Goal: Task Accomplishment & Management: Use online tool/utility

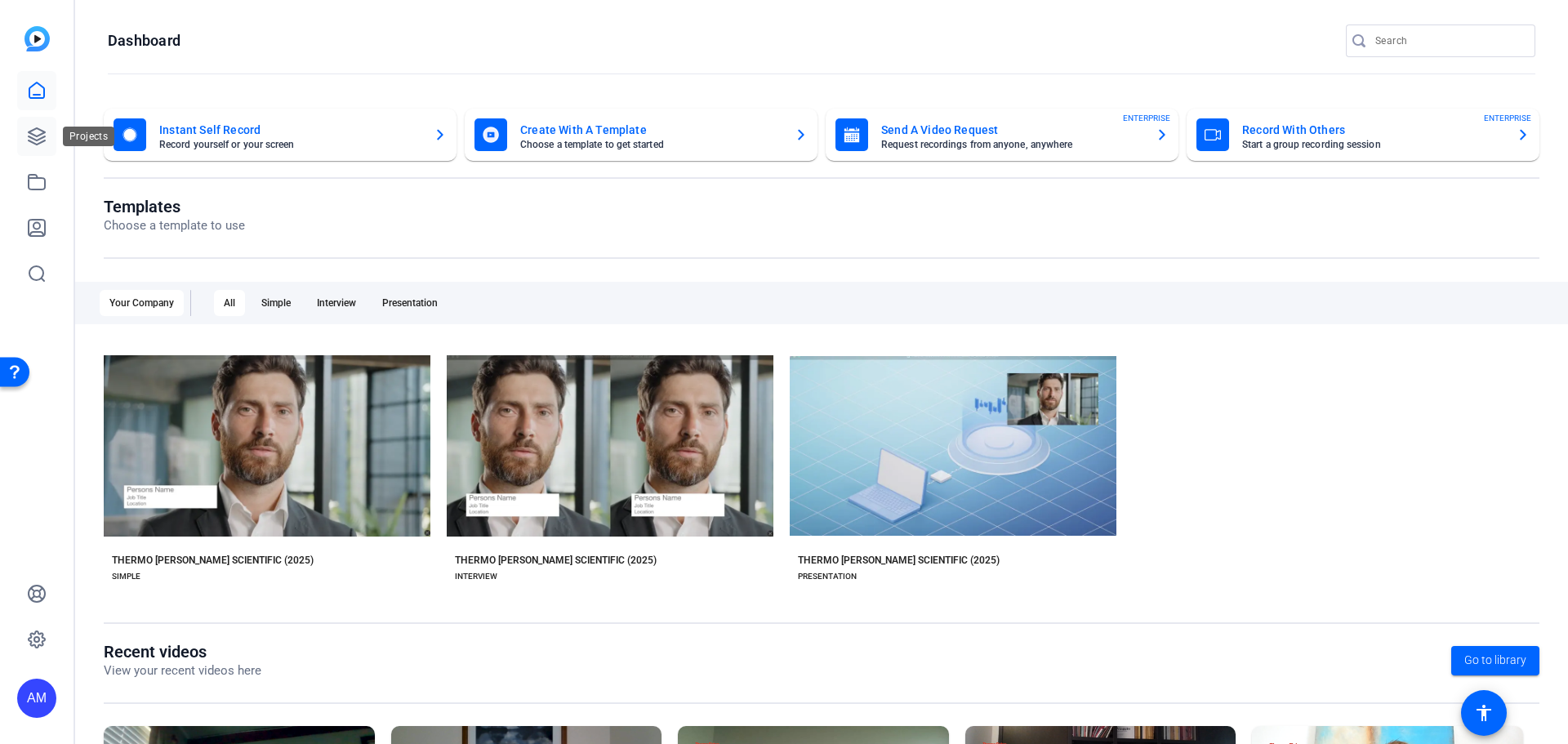
click at [40, 131] on icon at bounding box center [37, 136] width 16 height 16
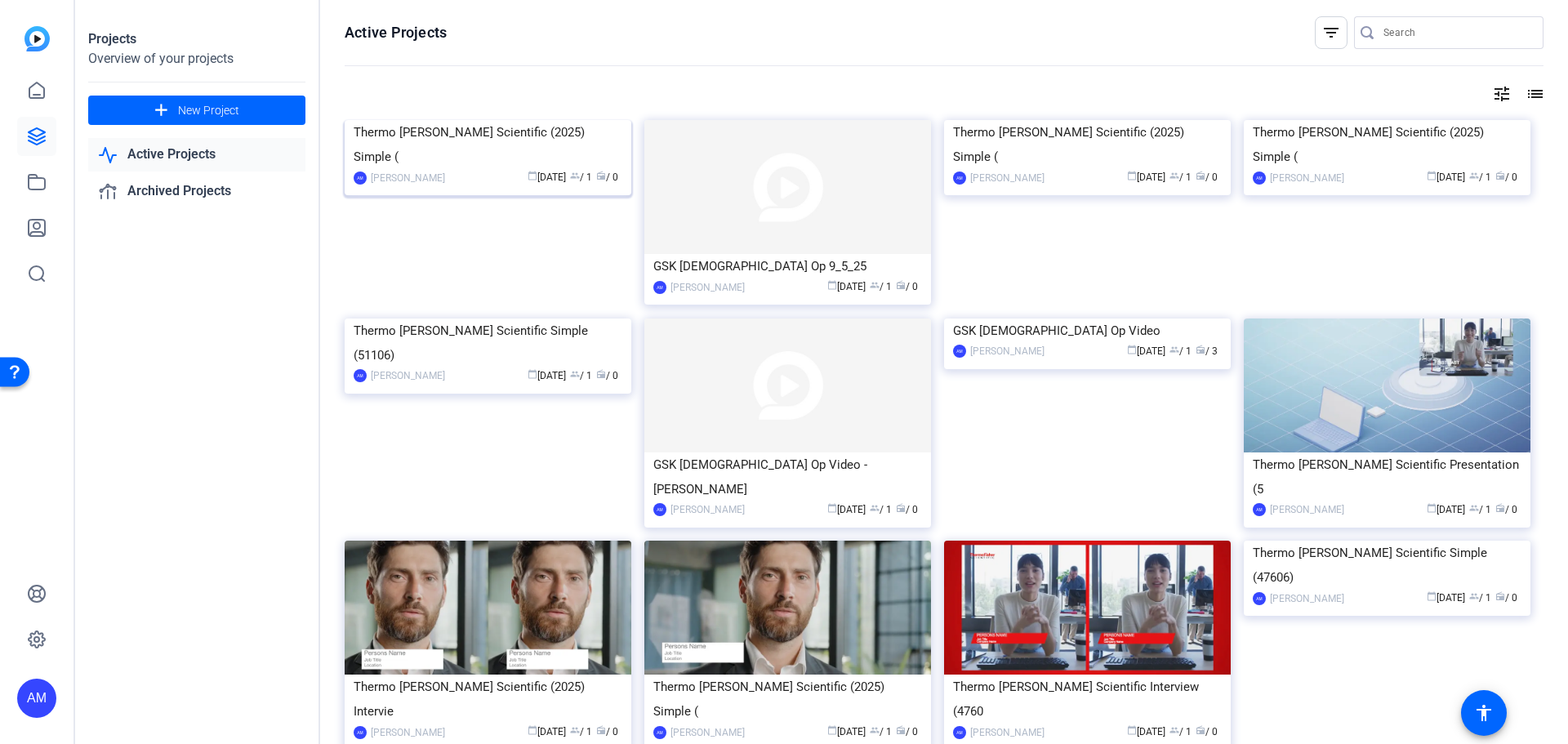
click at [484, 120] on img at bounding box center [488, 120] width 287 height 0
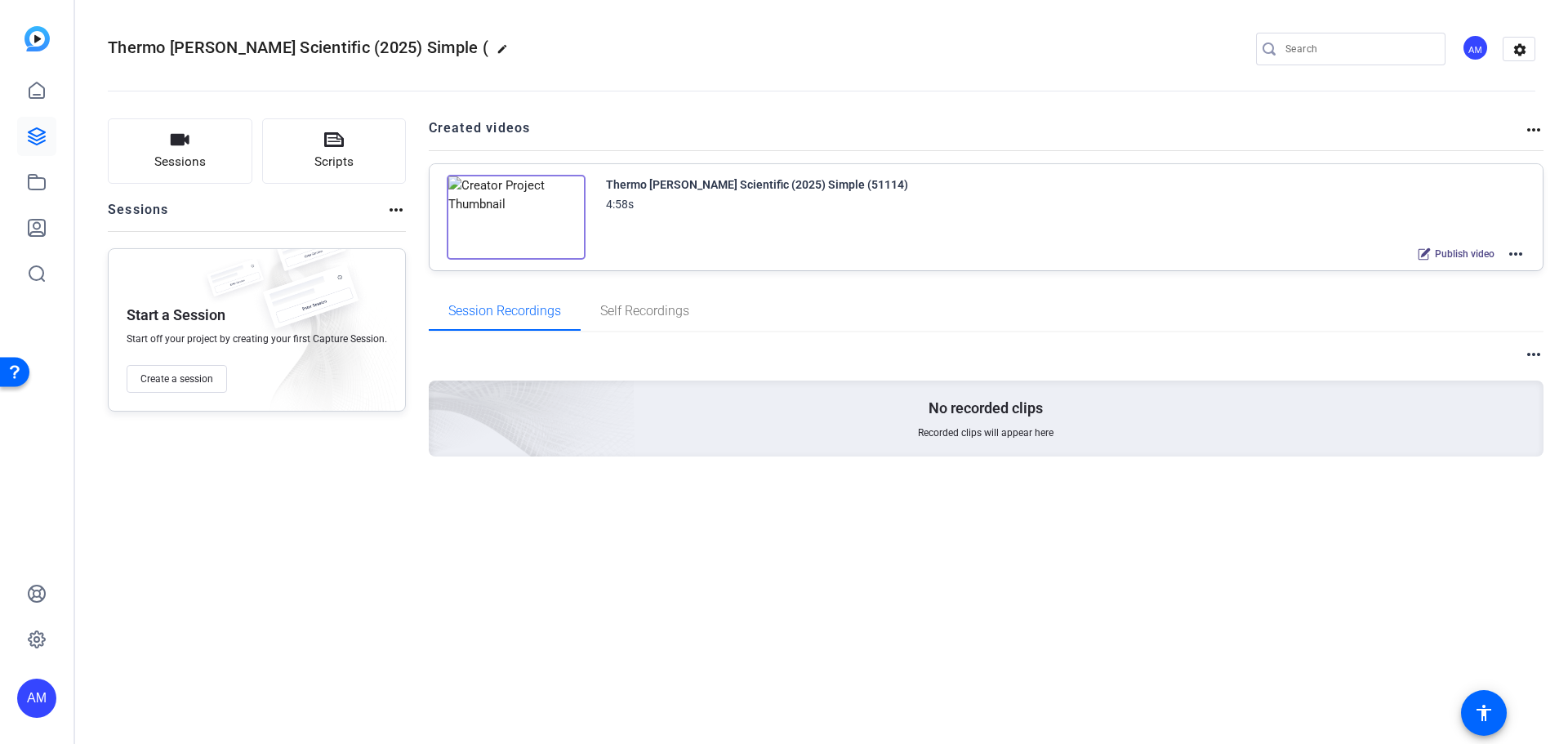
click at [570, 234] on img at bounding box center [515, 218] width 139 height 85
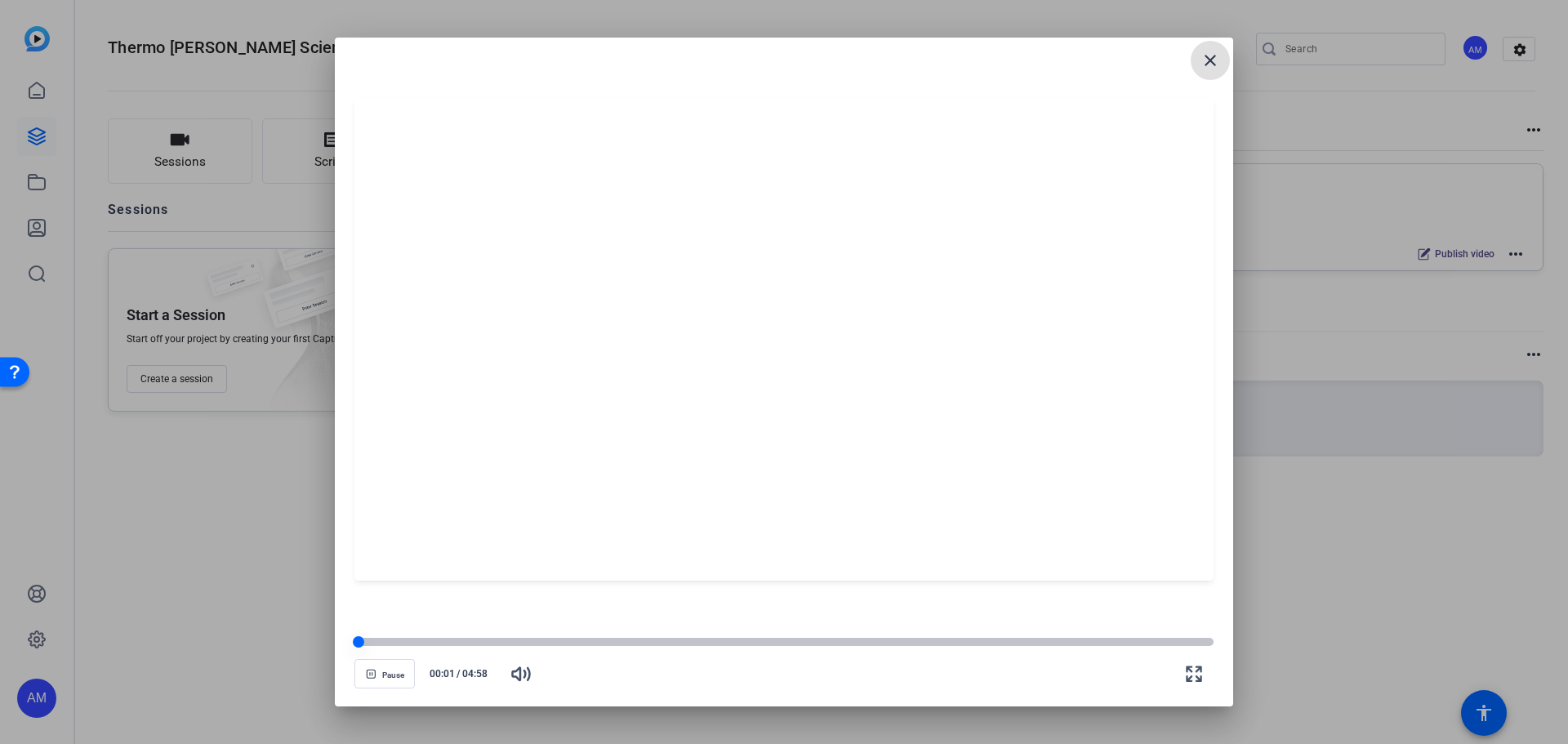
click at [923, 641] on div at bounding box center [784, 641] width 859 height 8
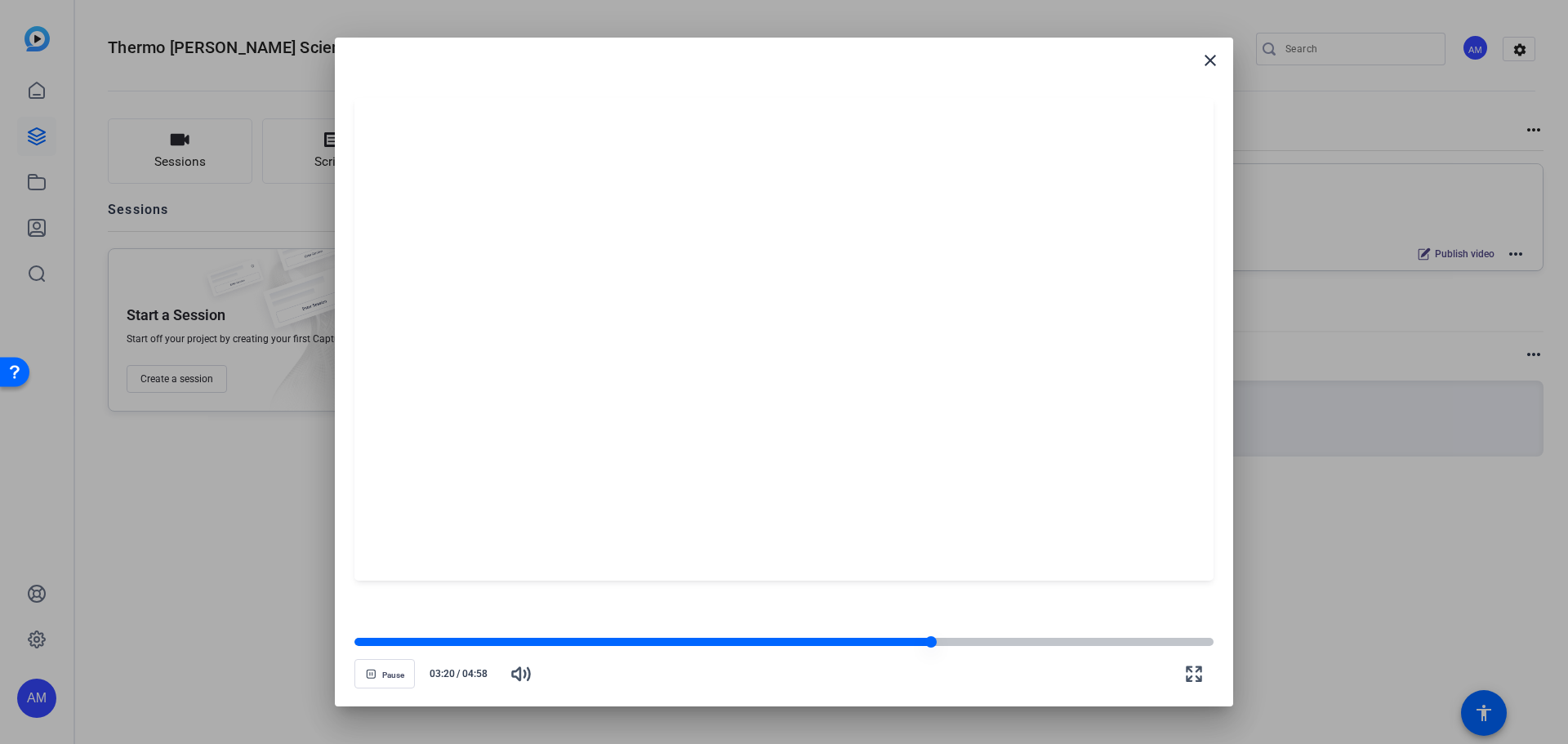
click at [1043, 641] on div at bounding box center [784, 641] width 859 height 8
click at [1219, 55] on mat-icon "close" at bounding box center [1210, 61] width 20 height 20
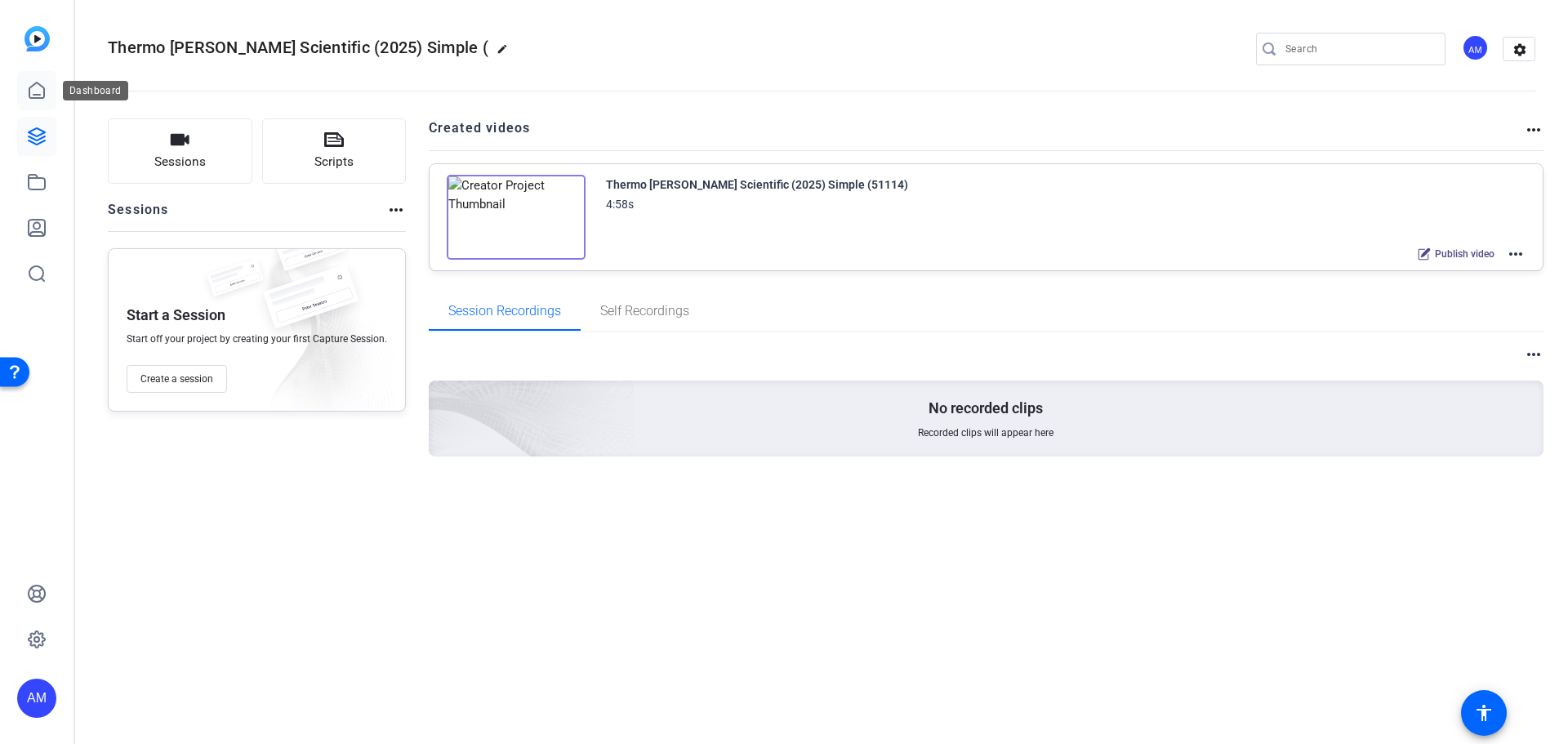
click at [44, 87] on icon at bounding box center [36, 90] width 15 height 15
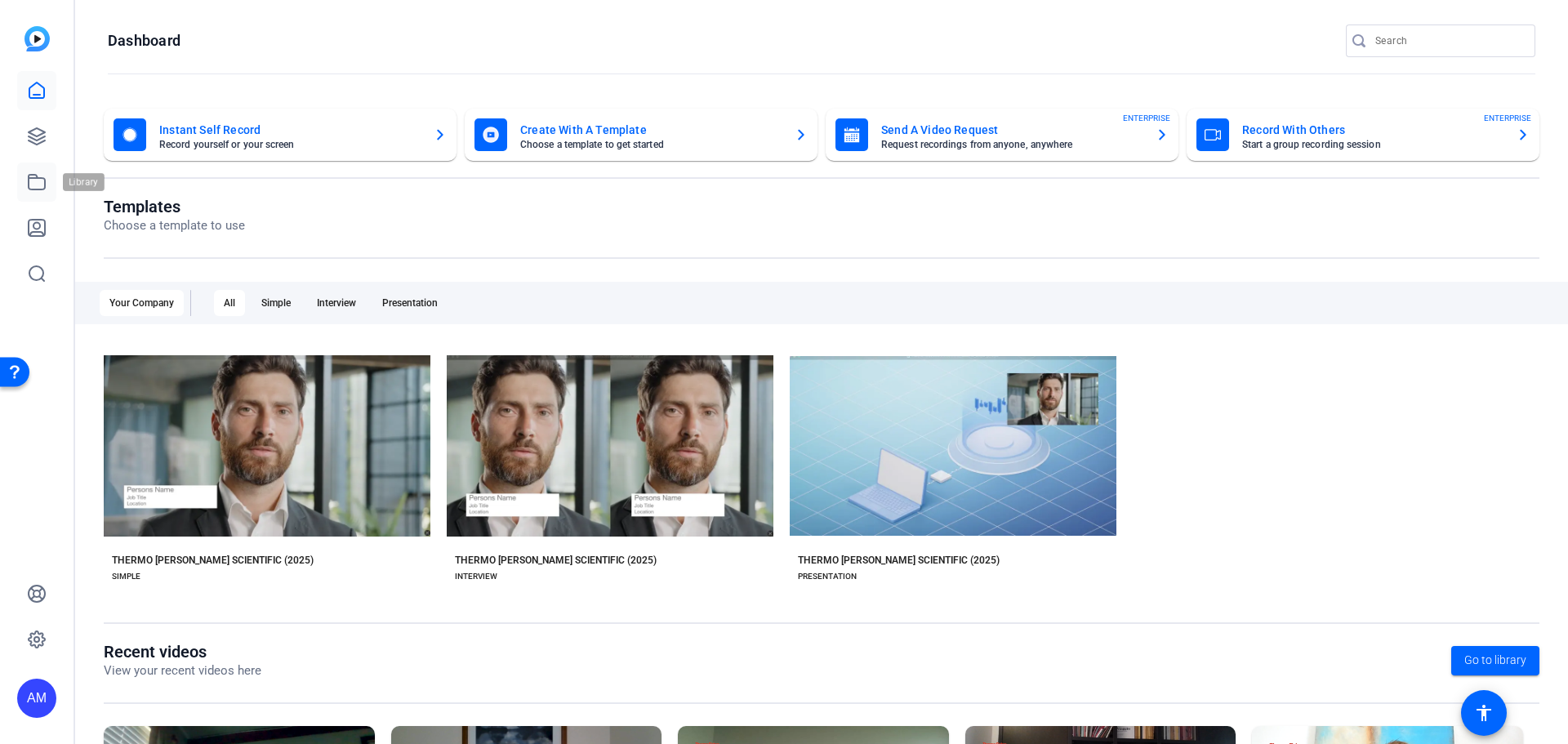
click at [41, 178] on icon at bounding box center [37, 182] width 16 height 15
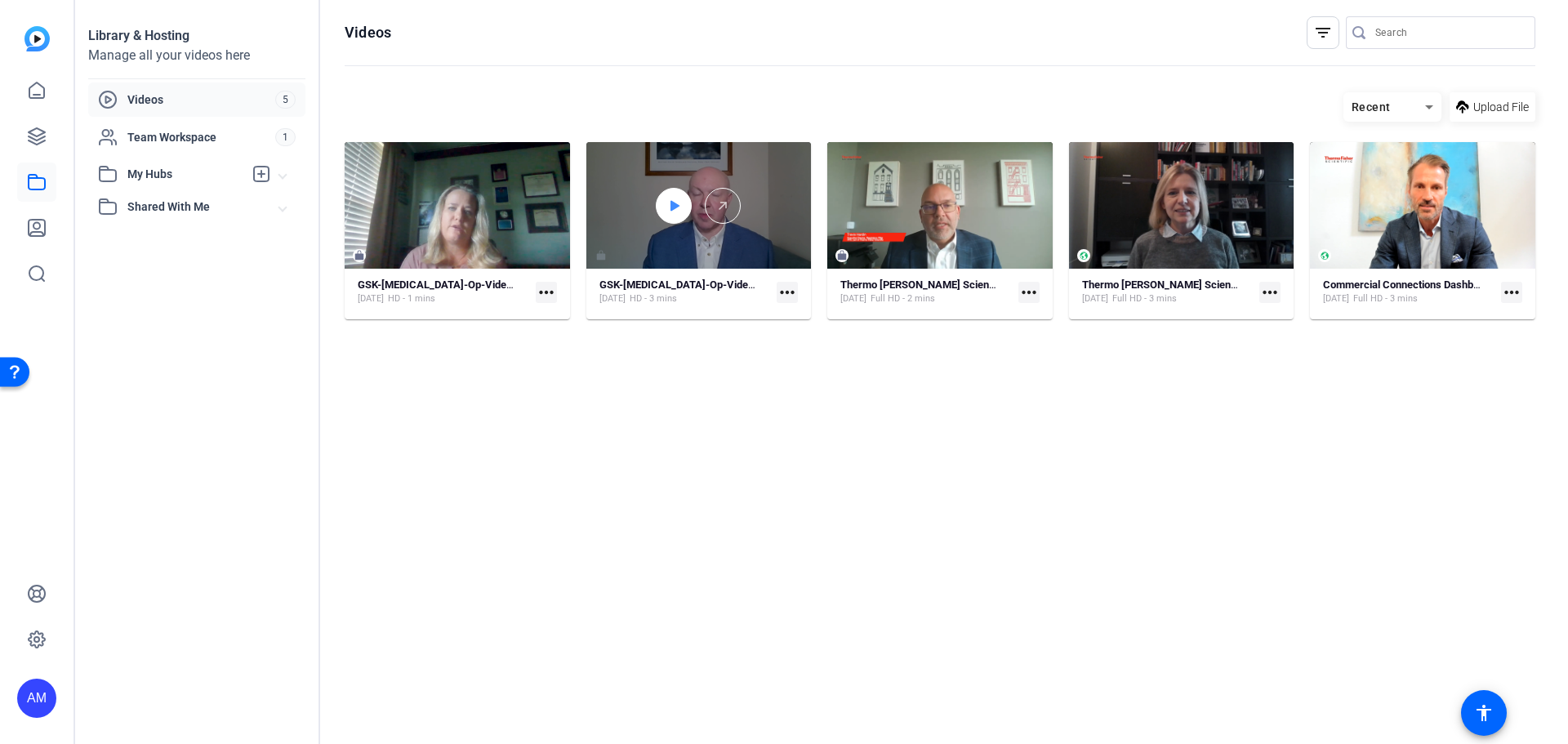
click at [675, 209] on icon at bounding box center [673, 206] width 13 height 20
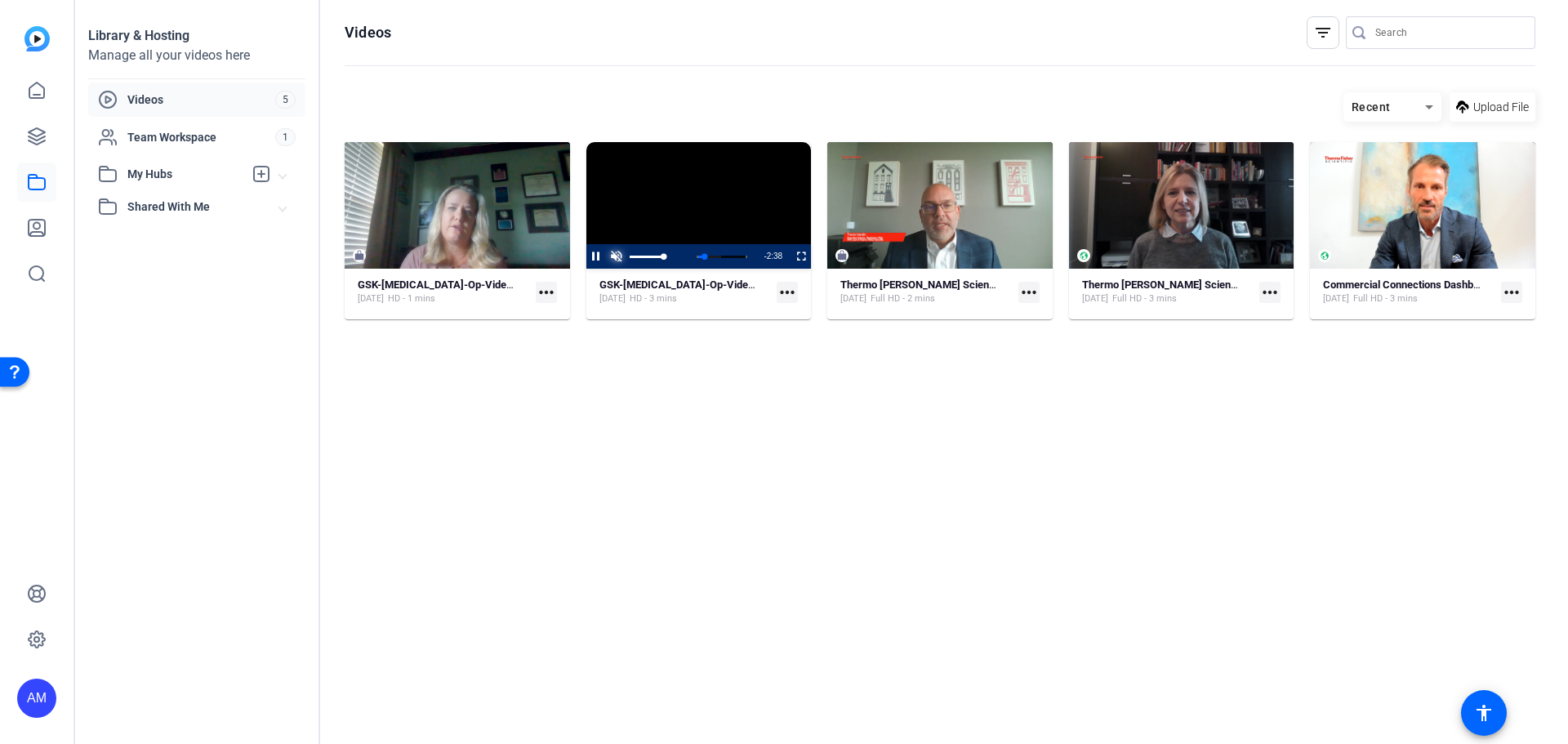
click at [622, 257] on span "Video Player" at bounding box center [617, 257] width 21 height 0
click at [789, 299] on mat-icon "more_horiz" at bounding box center [787, 292] width 21 height 21
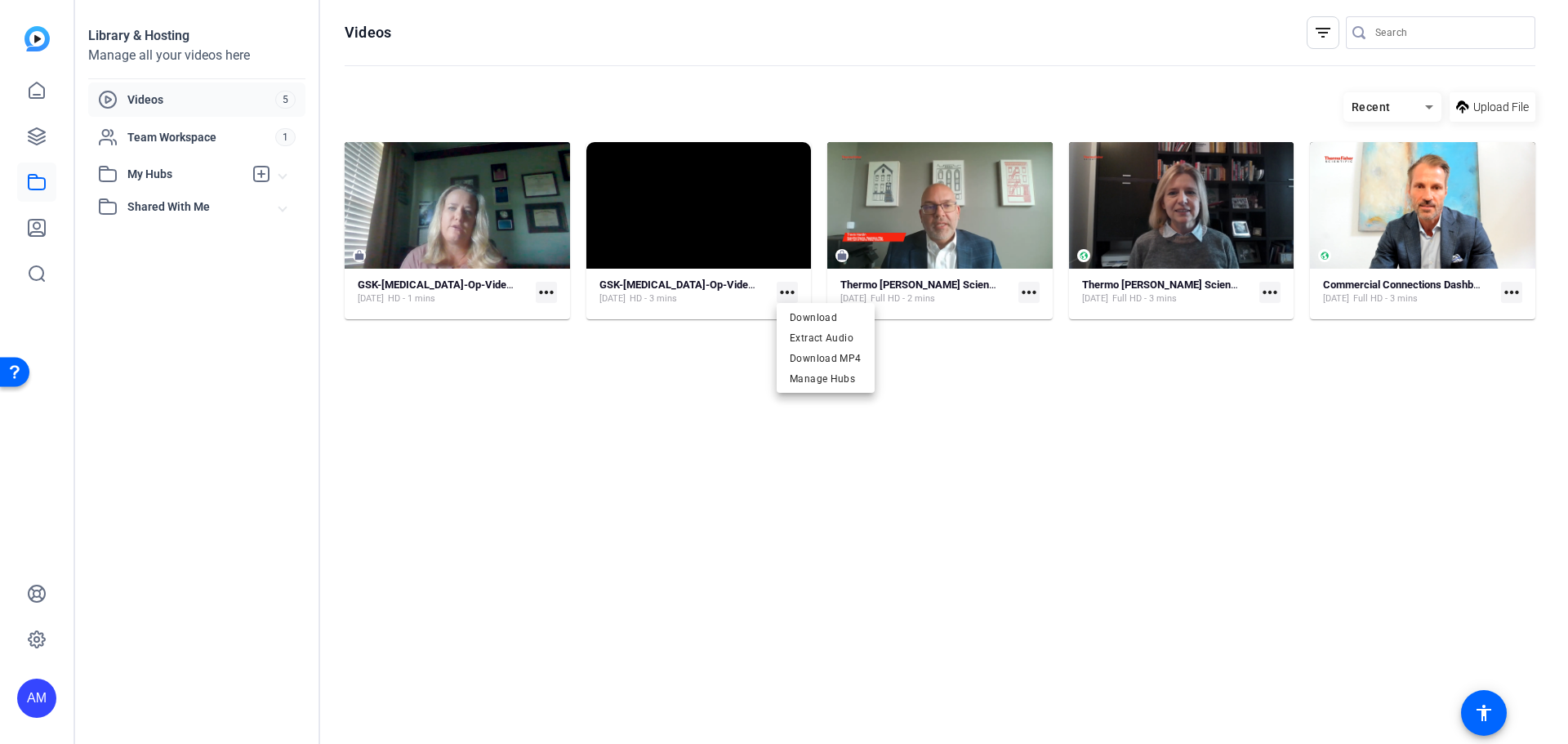
click at [417, 515] on div at bounding box center [784, 372] width 1568 height 744
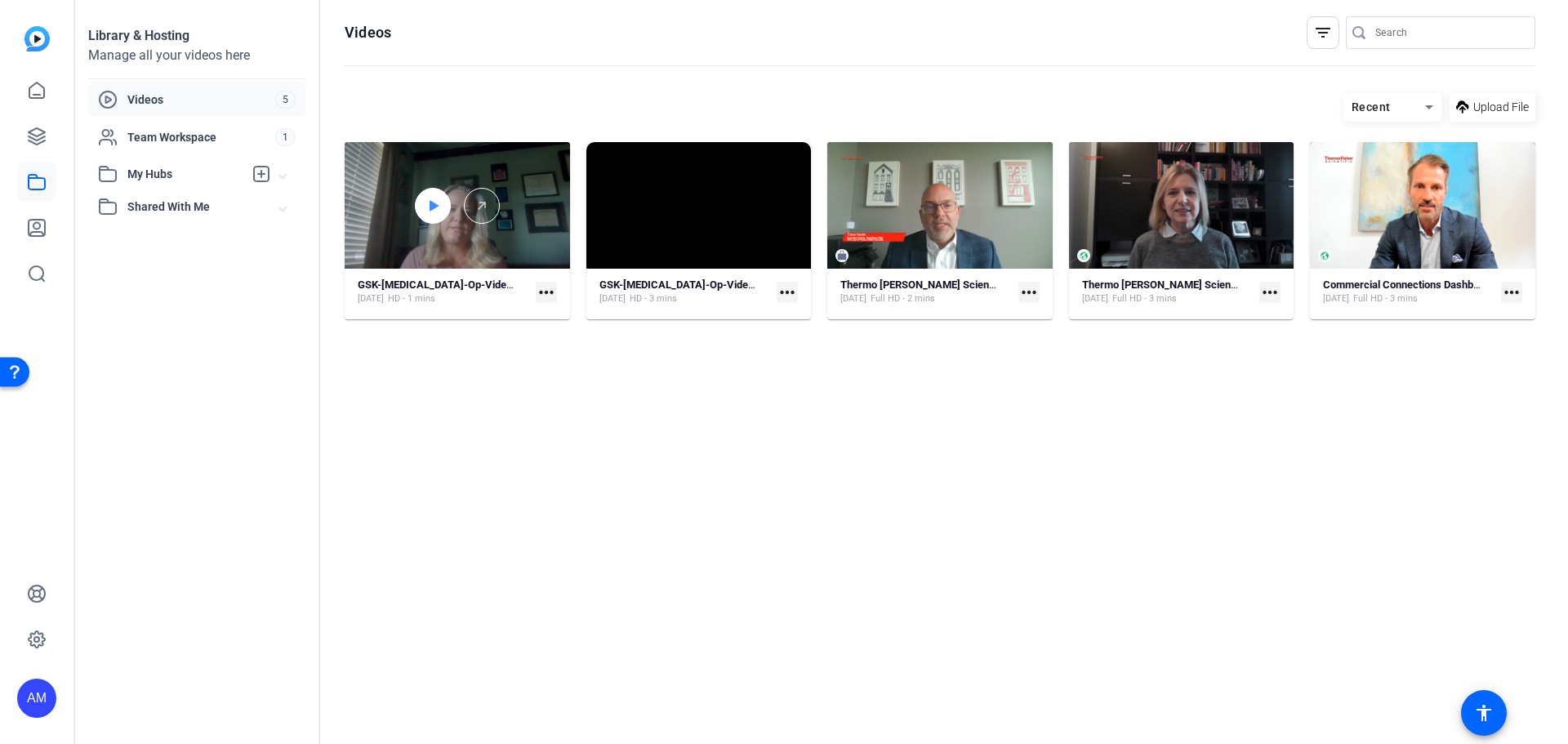
click at [438, 210] on icon at bounding box center [433, 206] width 13 height 20
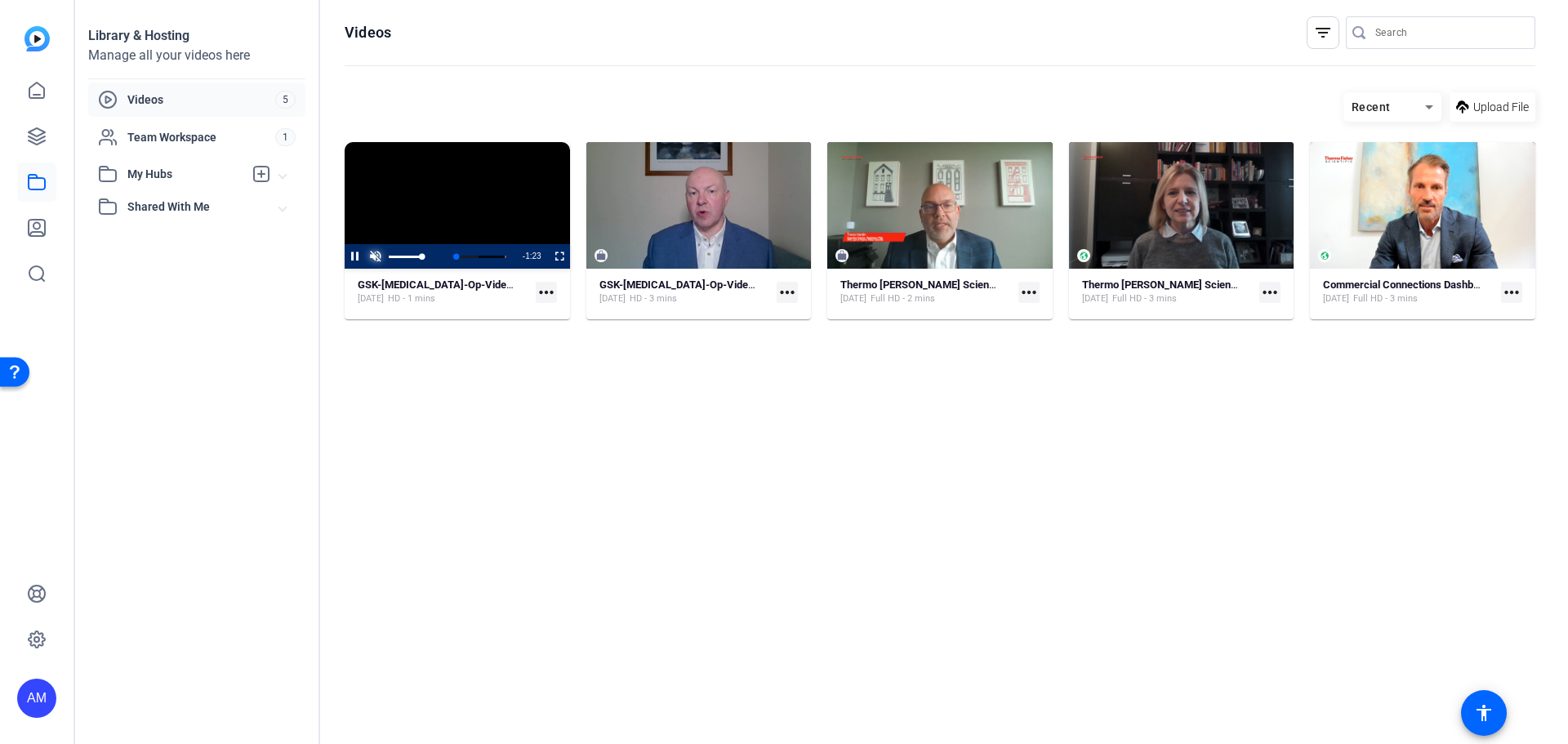
click at [381, 257] on span "Video Player" at bounding box center [375, 257] width 21 height 0
click at [37, 132] on icon at bounding box center [37, 137] width 20 height 20
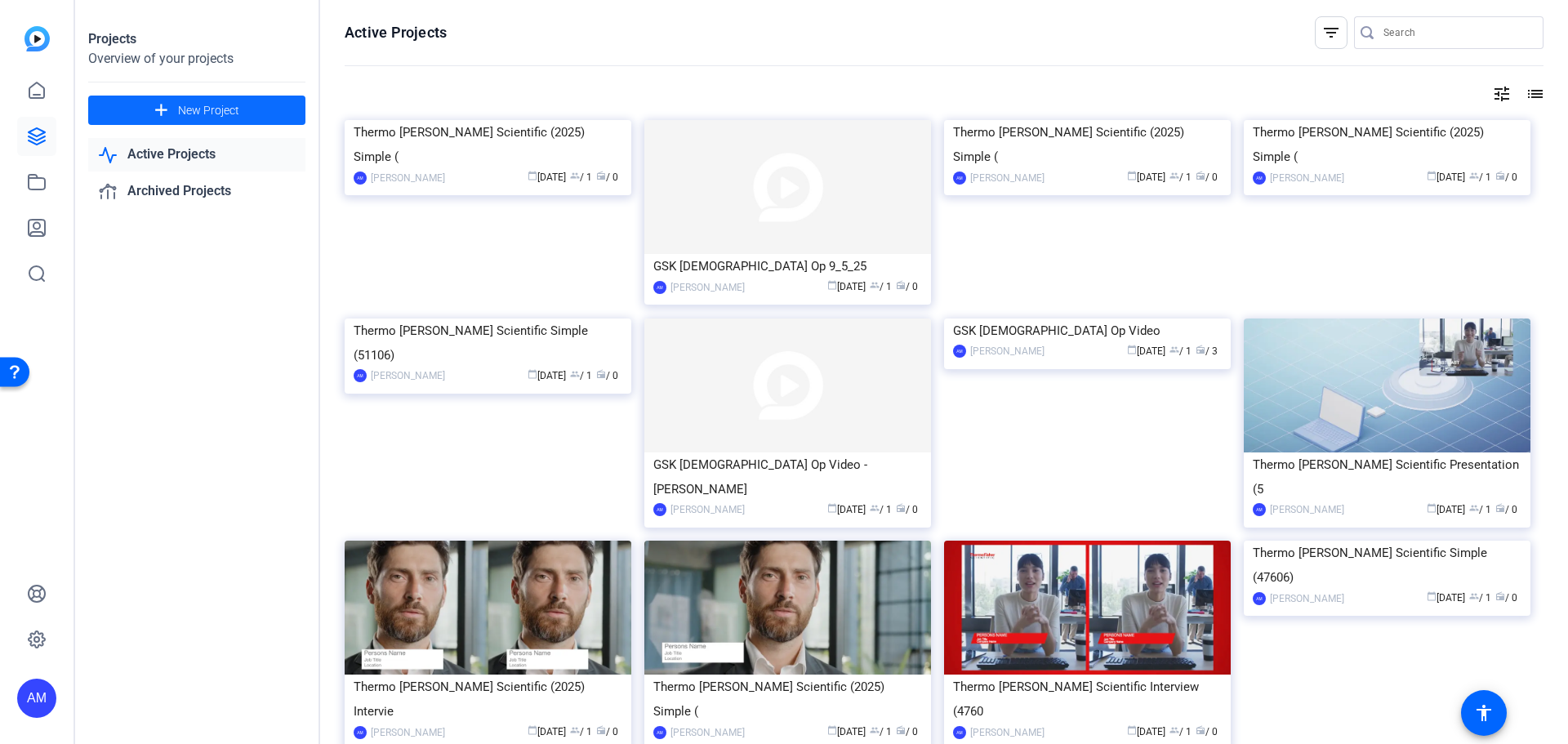
click at [233, 104] on span "New Project" at bounding box center [209, 111] width 62 height 17
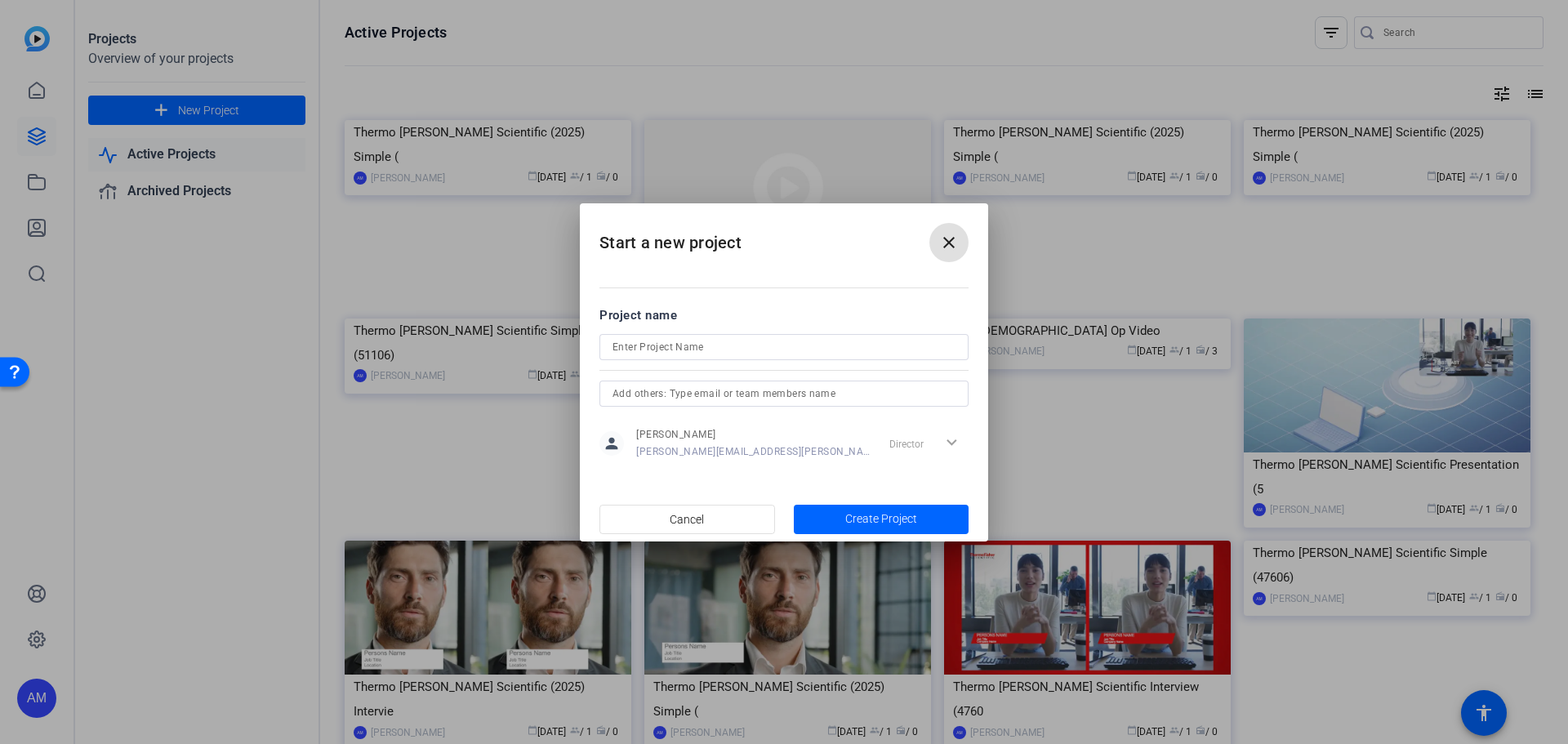
click at [806, 352] on input at bounding box center [784, 348] width 343 height 20
type input "GSK [MEDICAL_DATA] Op Final"
click at [863, 522] on span "Create Project" at bounding box center [881, 519] width 72 height 17
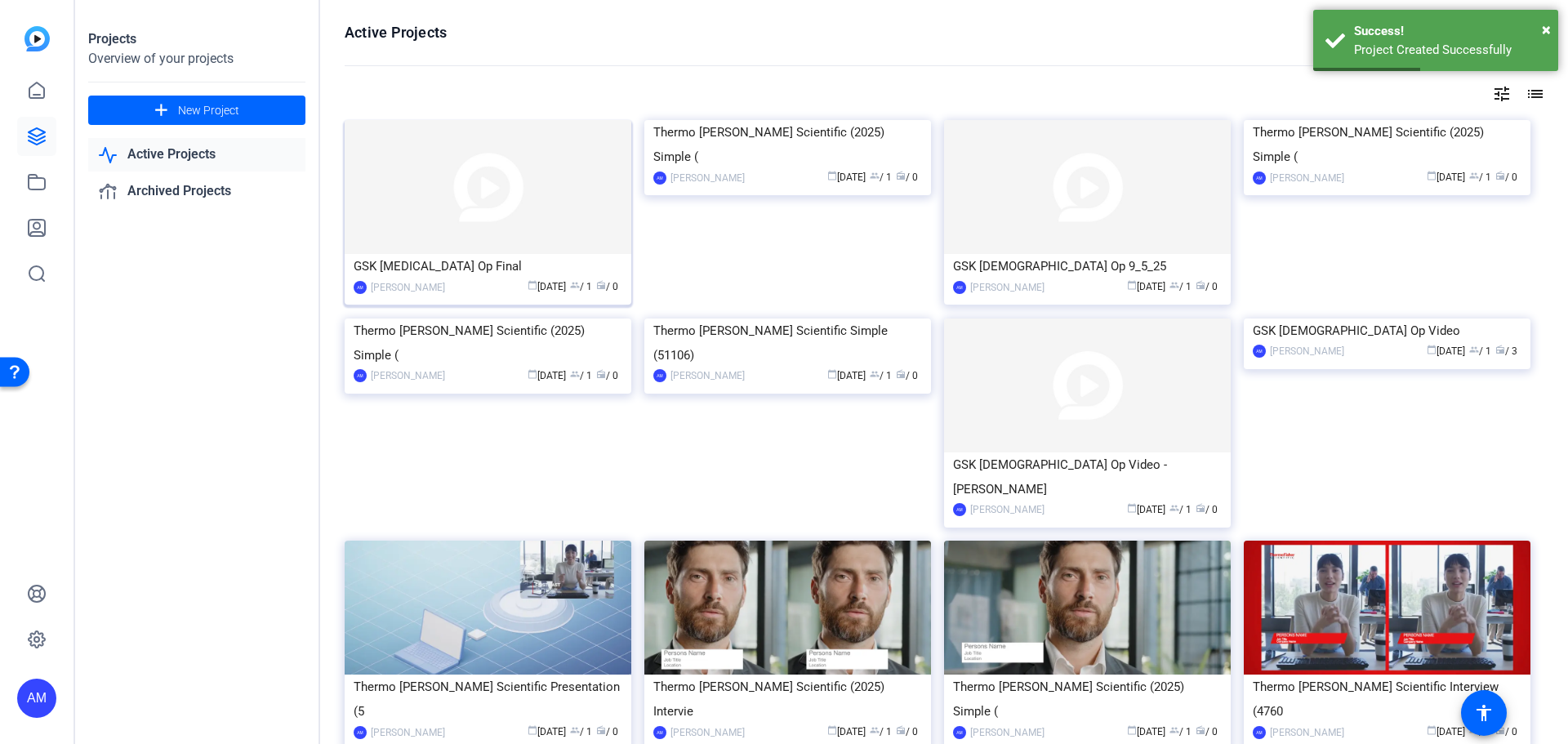
click at [553, 162] on img at bounding box center [488, 187] width 287 height 134
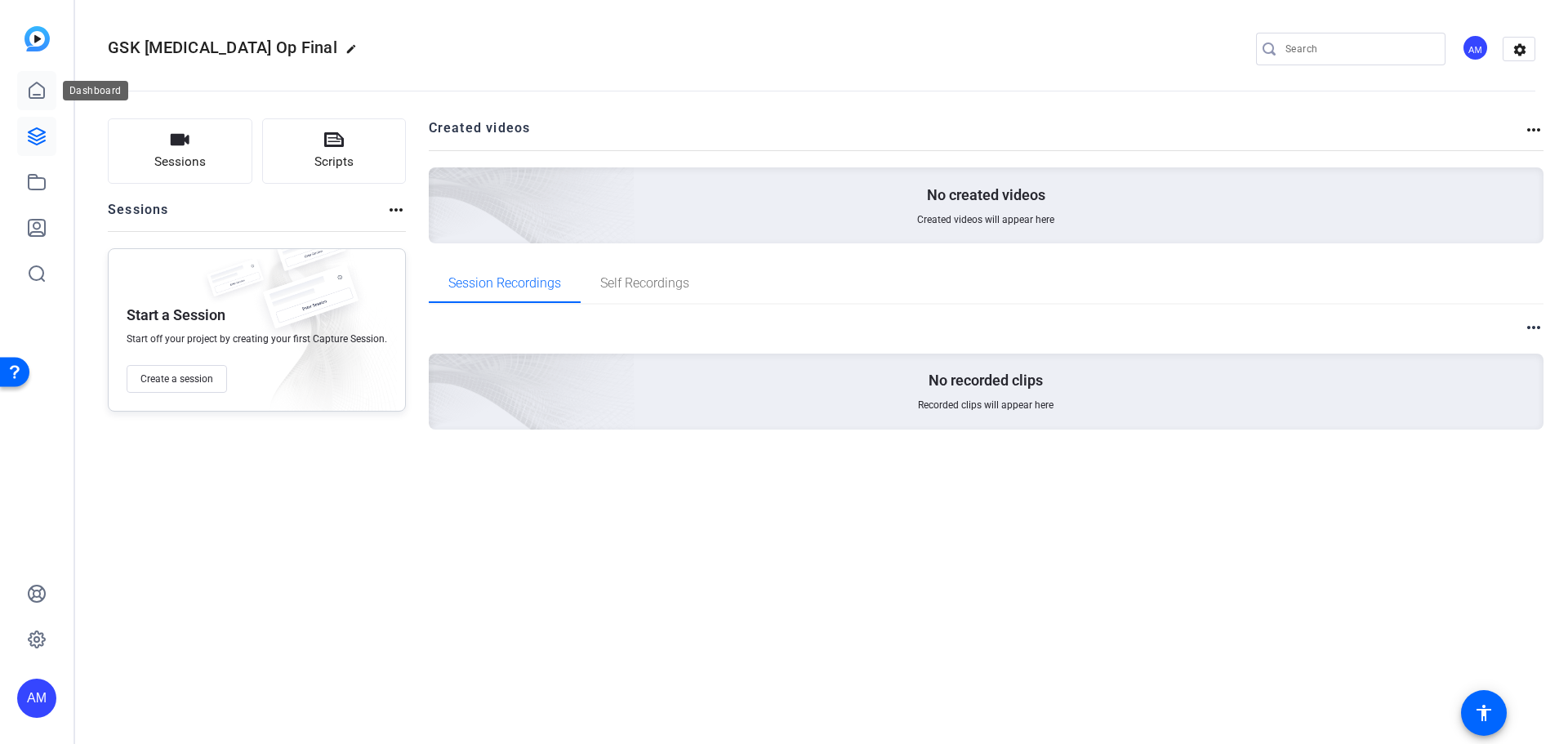
click at [44, 80] on link at bounding box center [36, 90] width 39 height 39
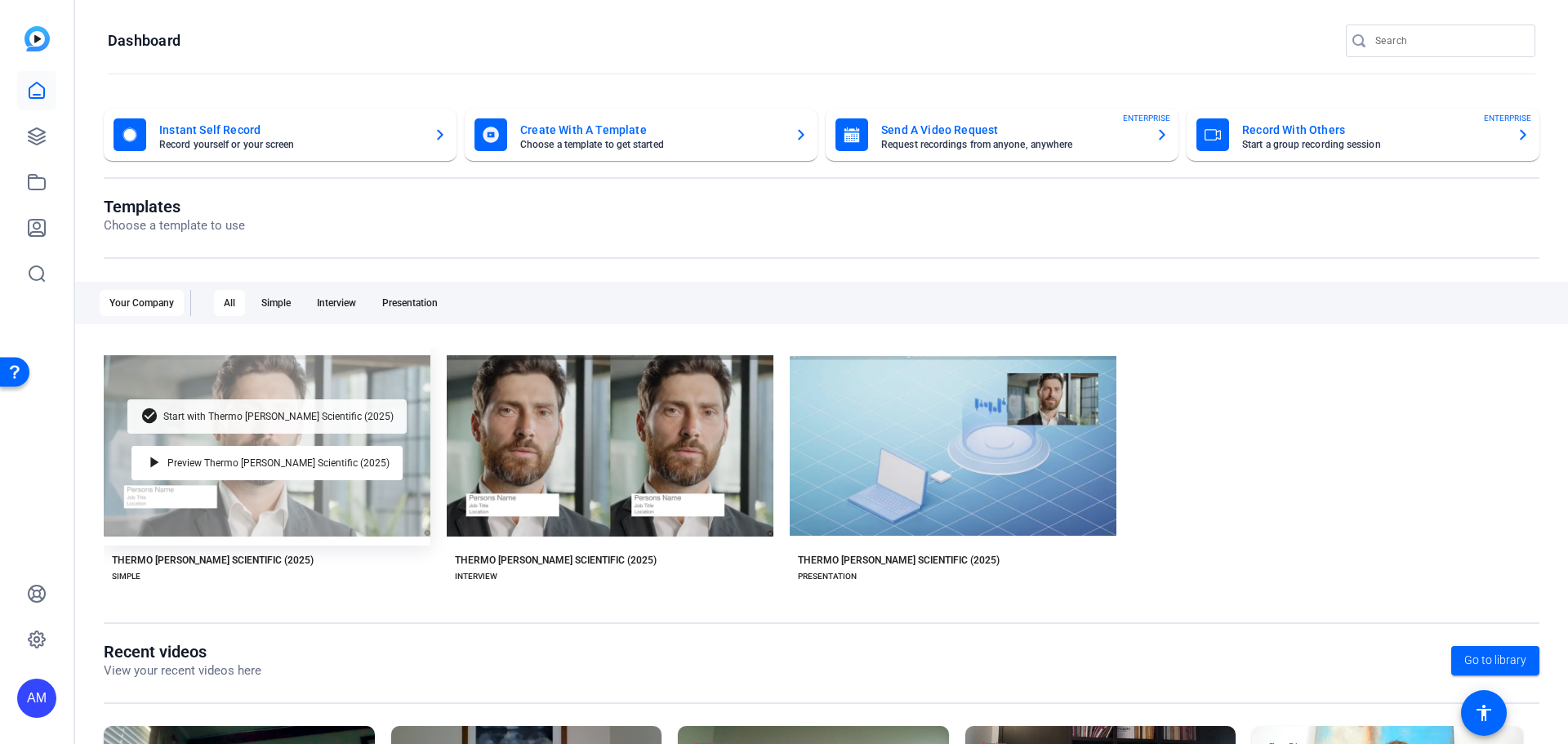
click at [375, 410] on div "check_circle Start with Thermo [PERSON_NAME] Scientific (2025)" at bounding box center [267, 416] width 279 height 34
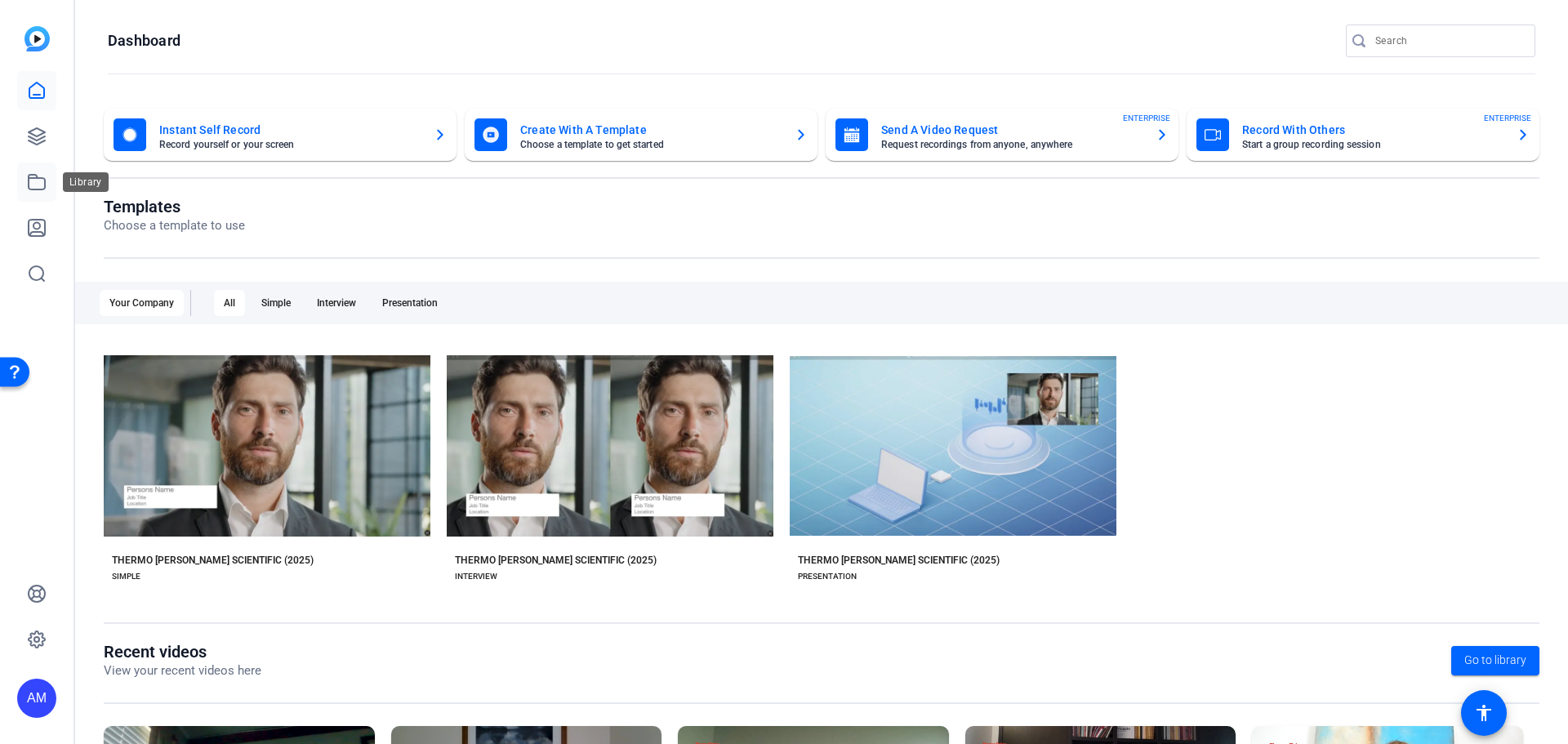
click at [29, 181] on icon at bounding box center [37, 182] width 16 height 15
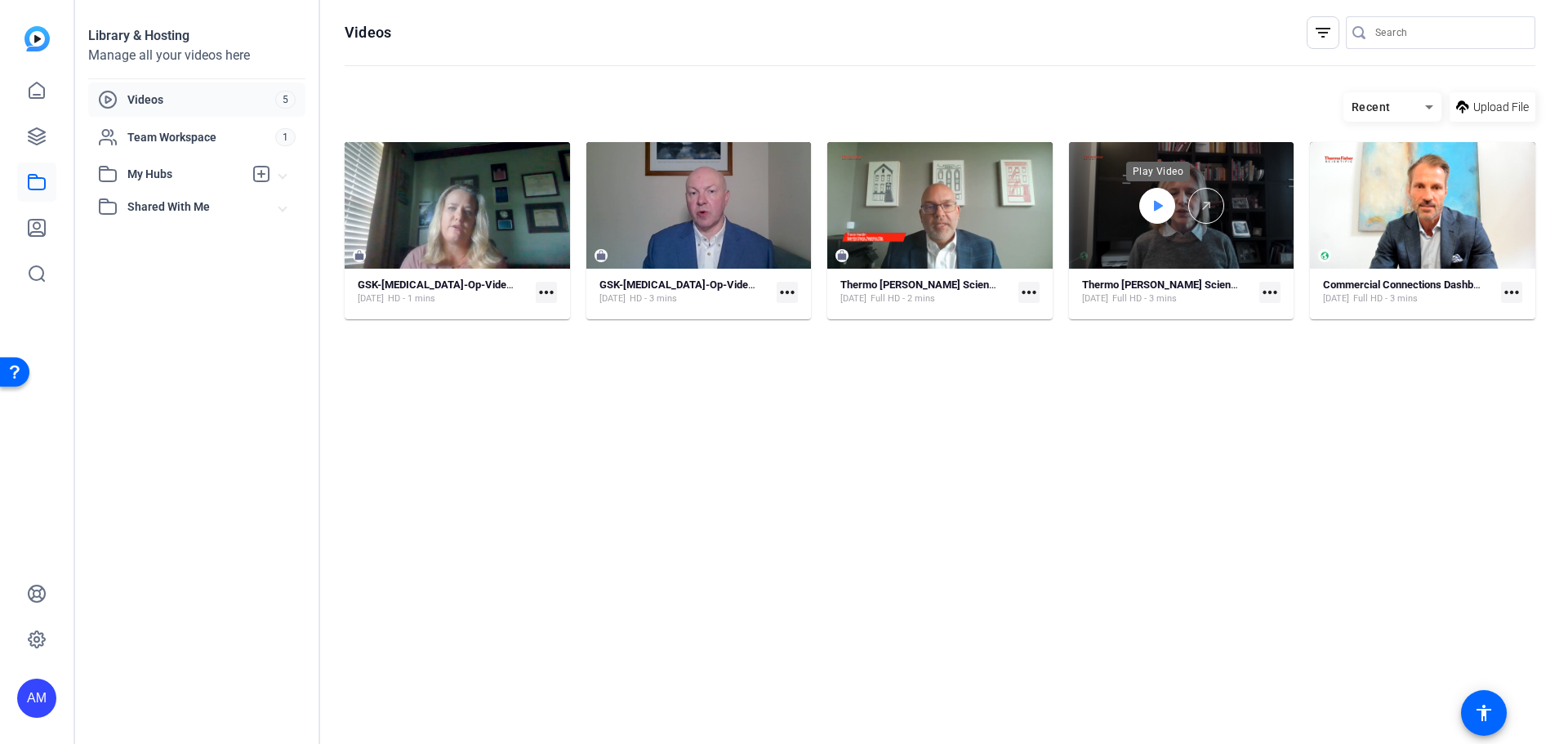
click at [1151, 203] on icon at bounding box center [1157, 206] width 13 height 20
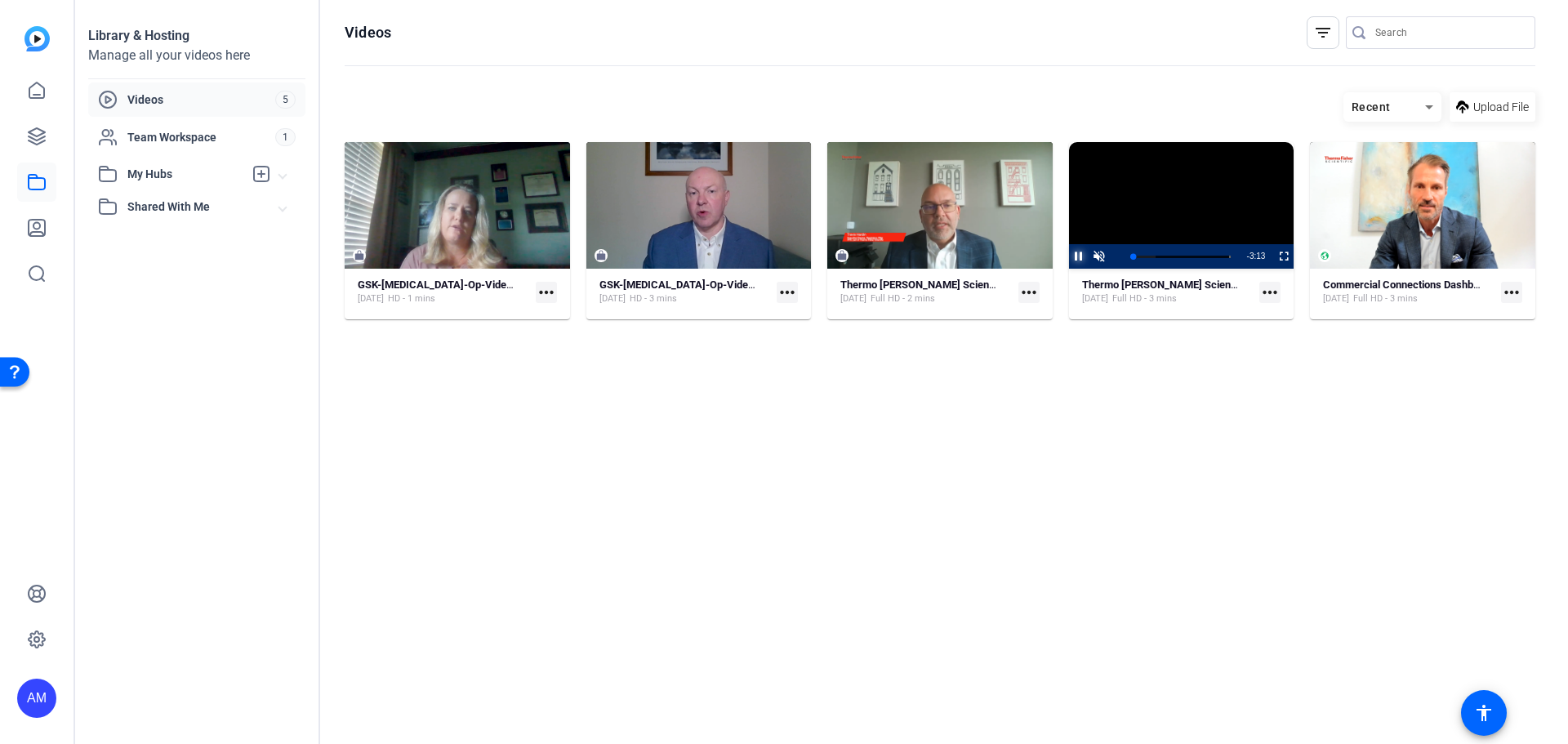
click at [1069, 255] on span "Video Player" at bounding box center [1069, 256] width 0 height 24
click at [1069, 254] on span "Video Player" at bounding box center [1069, 256] width 0 height 24
drag, startPoint x: 1287, startPoint y: 257, endPoint x: 1286, endPoint y: 370, distance: 113.0
click at [1273, 257] on span "Video Player" at bounding box center [1273, 256] width 0 height 24
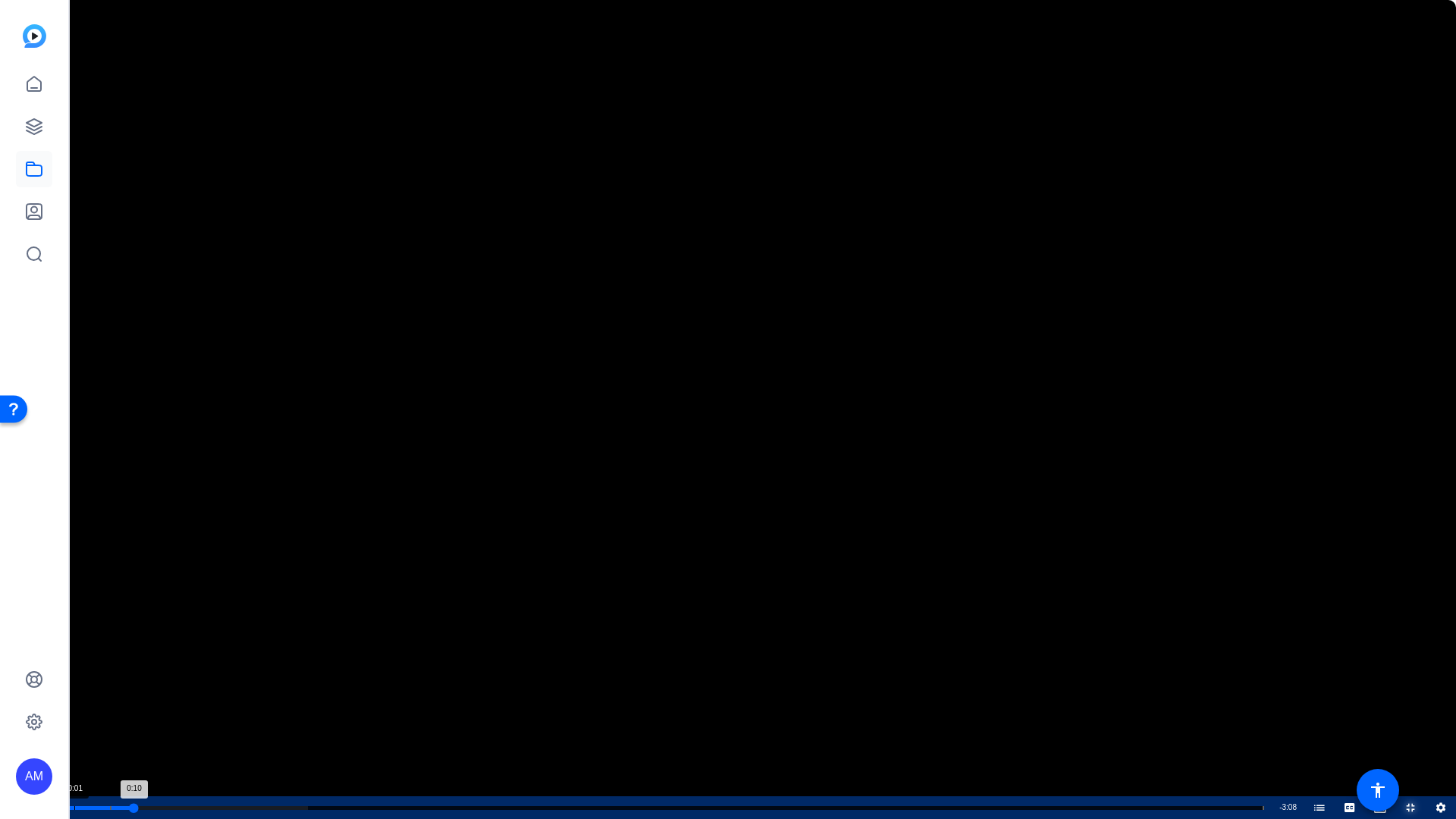
click at [81, 690] on div "0:10" at bounding box center [101, 808] width 66 height 4
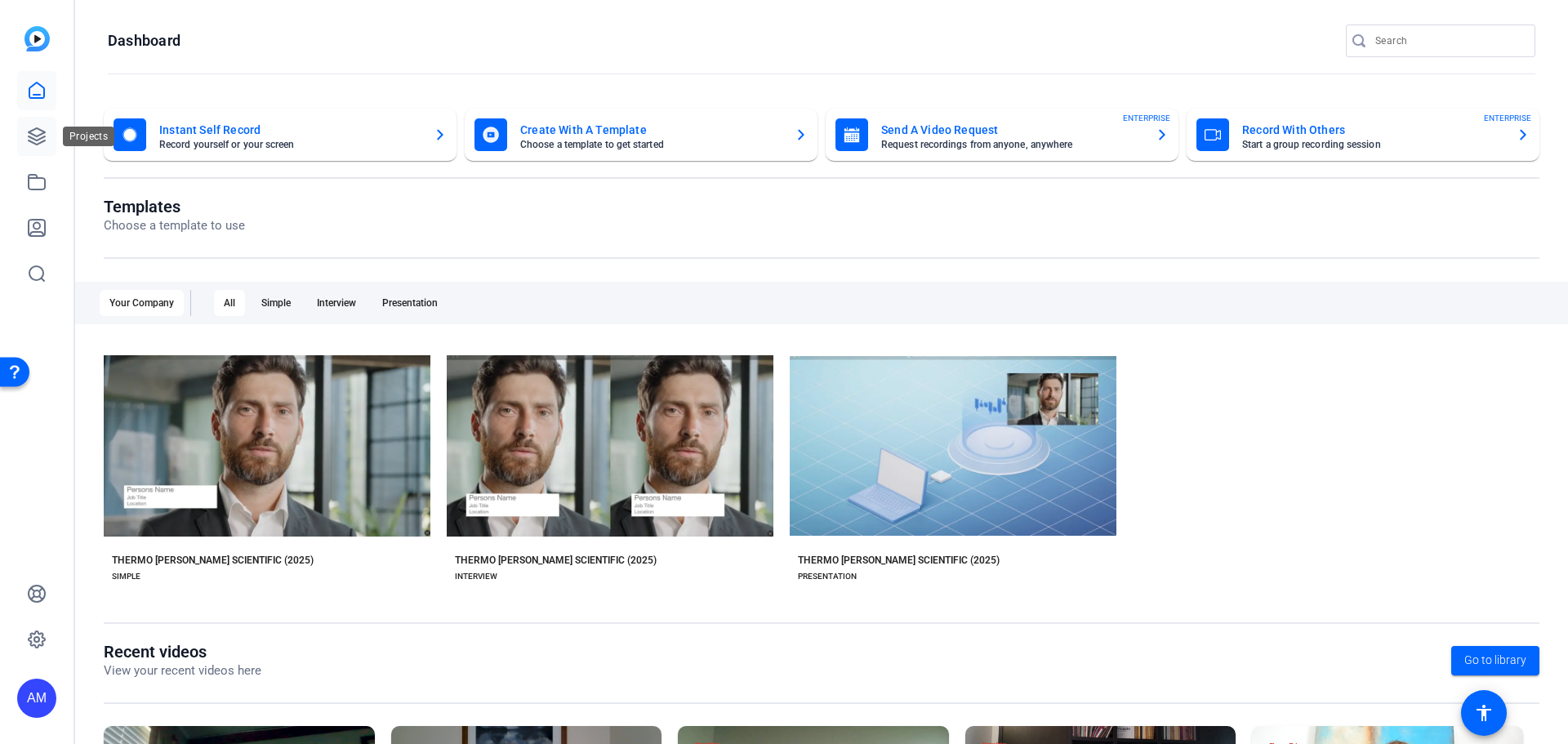
click at [44, 139] on icon at bounding box center [37, 137] width 20 height 20
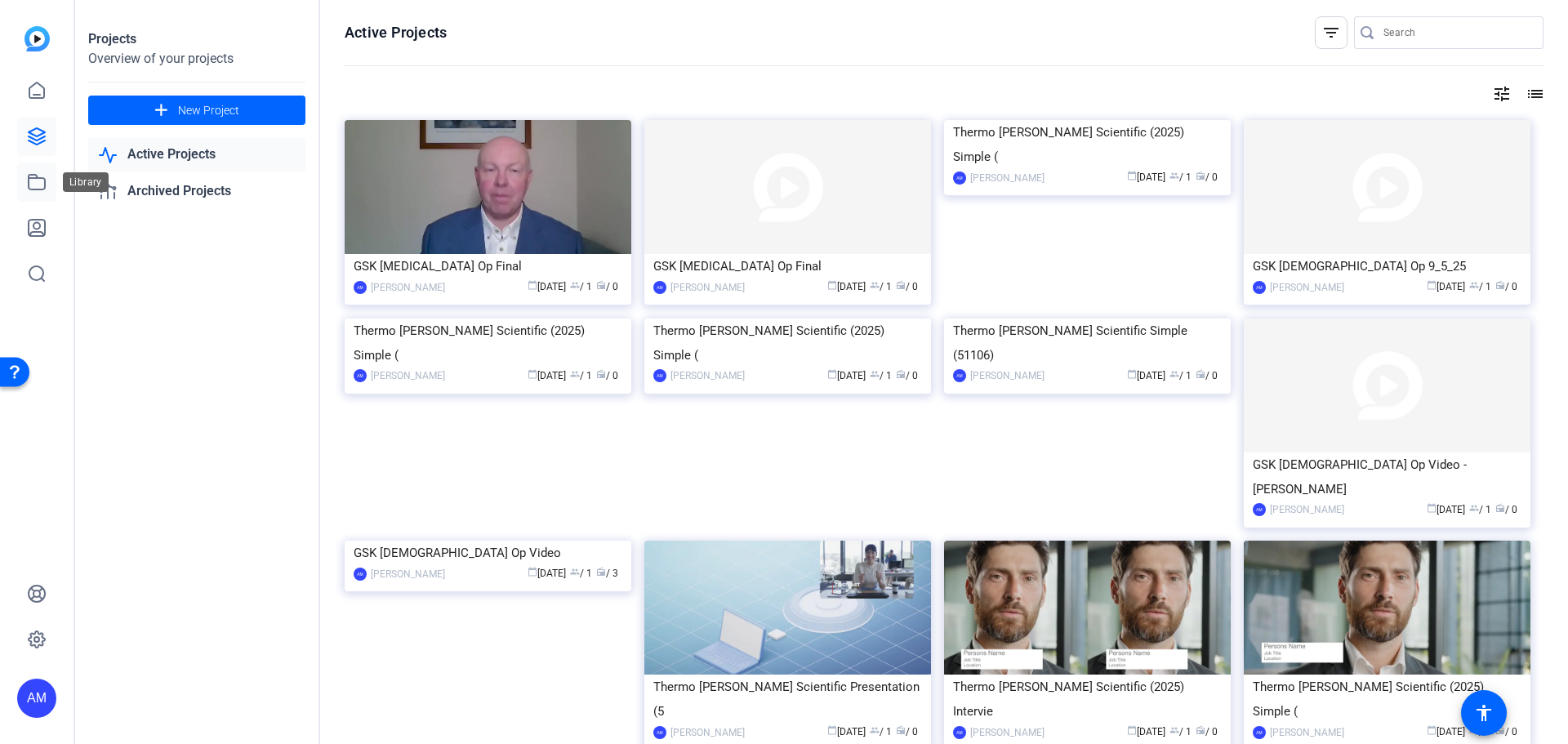
click at [44, 184] on icon at bounding box center [37, 182] width 20 height 20
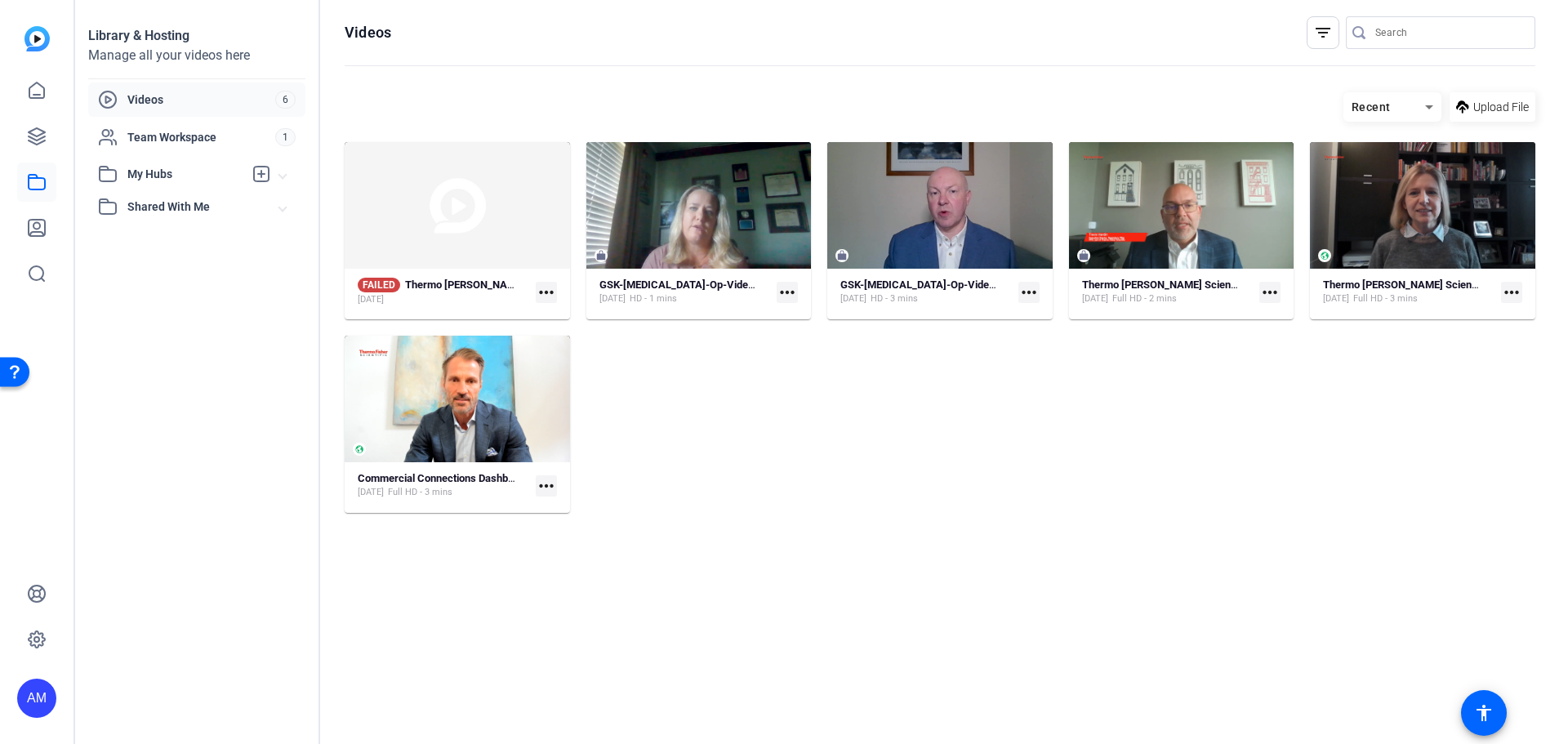
click at [470, 308] on mat-card-content "FAILED Thermo [PERSON_NAME] Scientific (2025) Simple (51142) [DATE] more_horiz" at bounding box center [457, 299] width 225 height 42
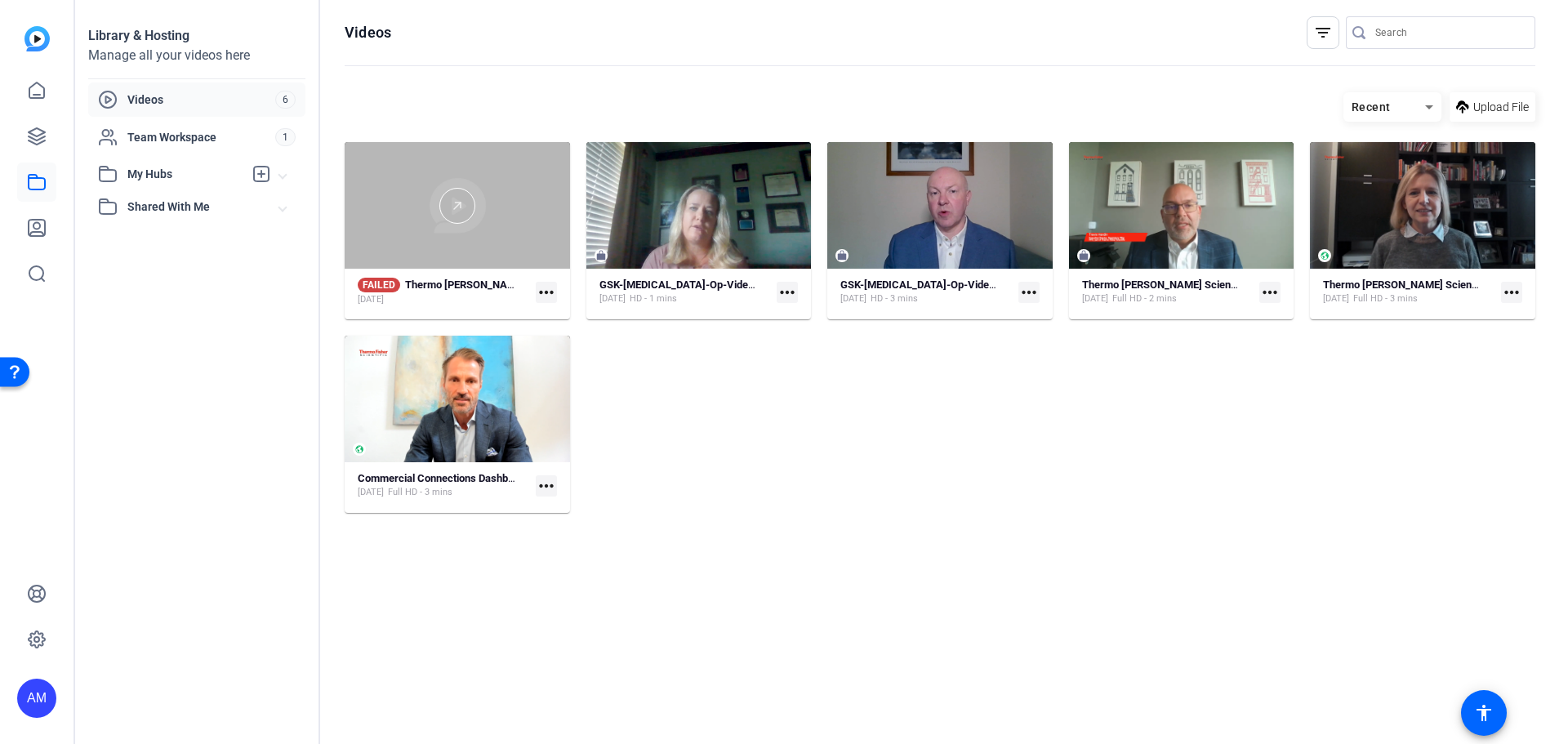
click at [500, 169] on div at bounding box center [457, 206] width 225 height 127
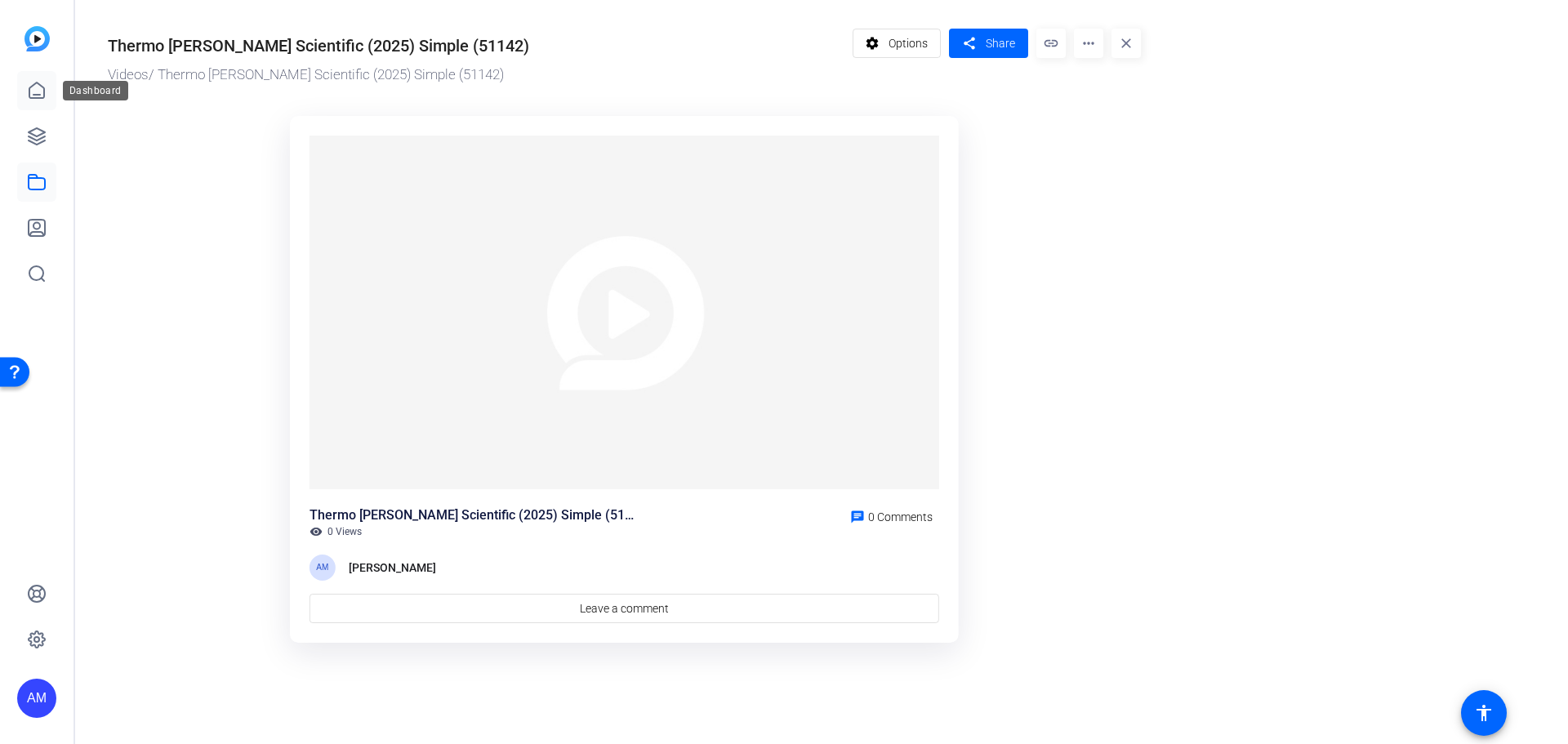
click at [44, 87] on icon at bounding box center [36, 90] width 15 height 15
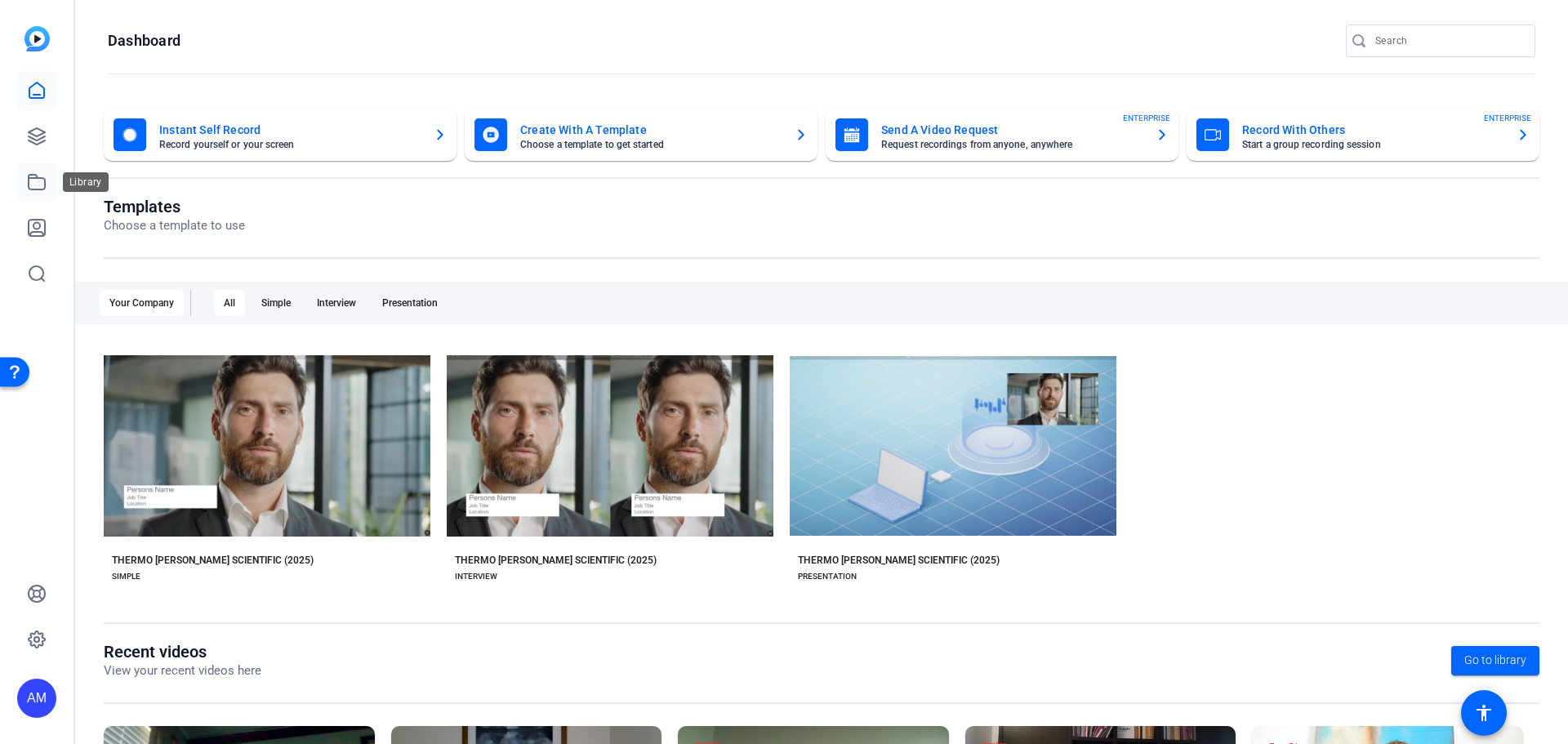
click at [49, 181] on link at bounding box center [36, 181] width 39 height 39
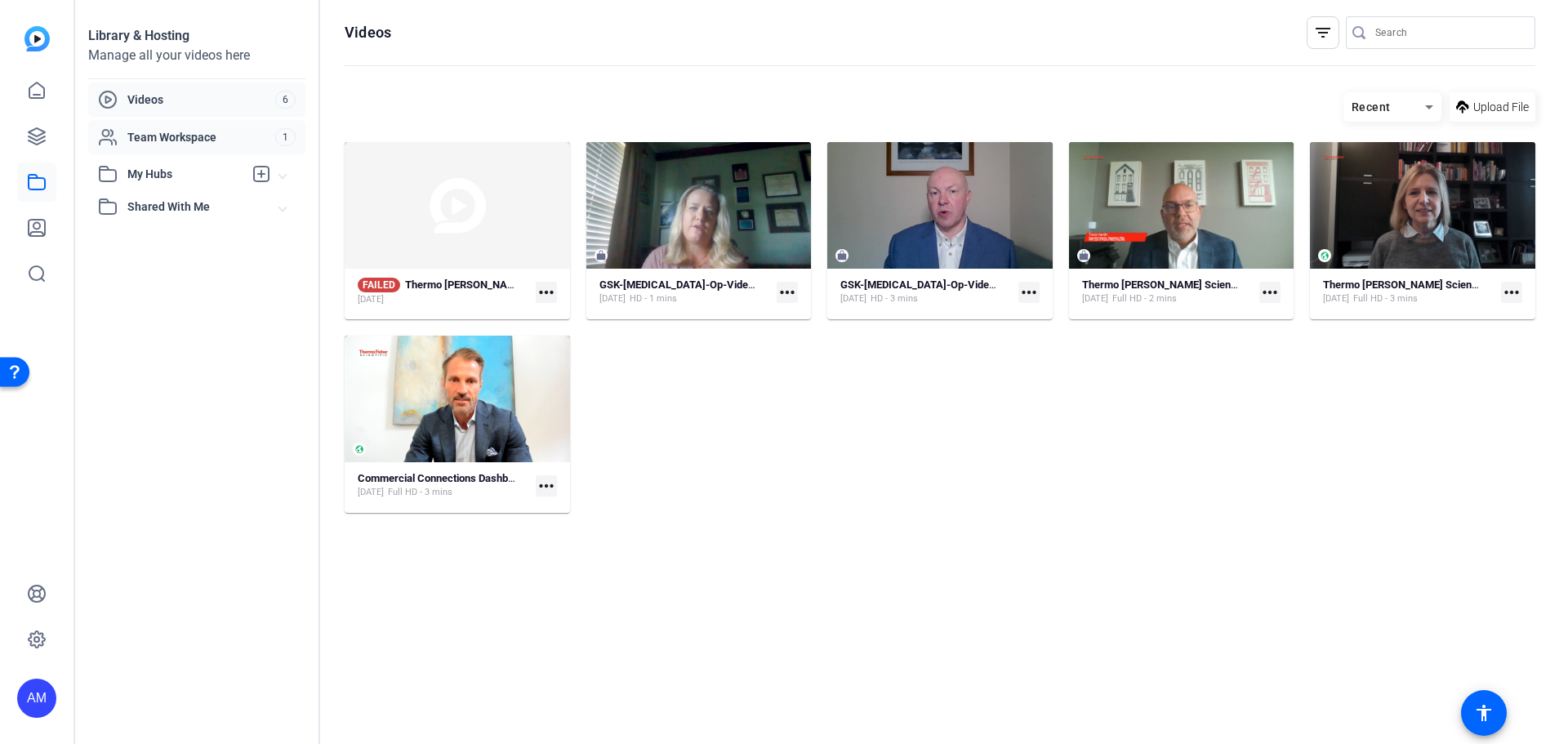
click at [149, 135] on span "Team Workspace" at bounding box center [201, 137] width 148 height 16
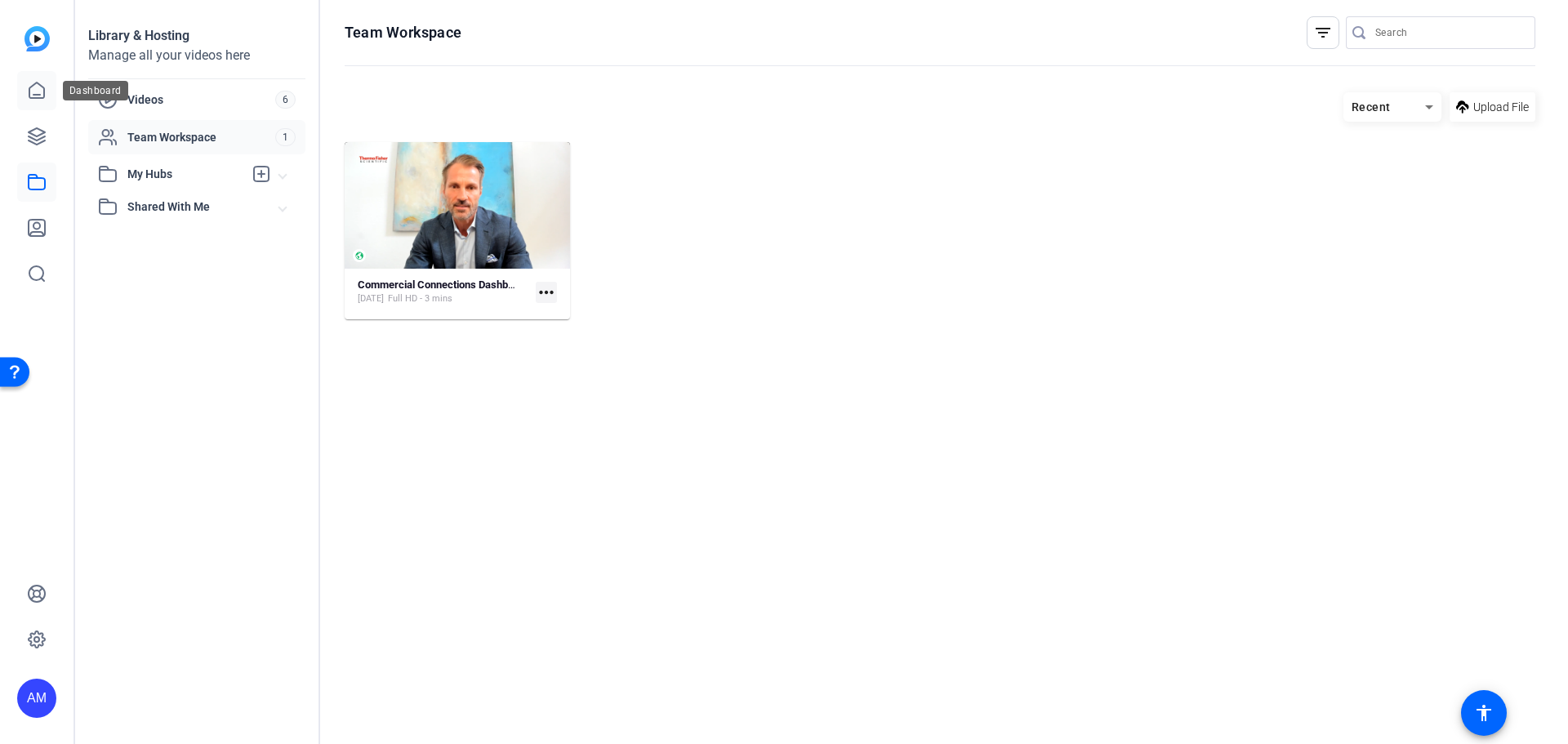
click at [44, 93] on icon at bounding box center [36, 90] width 15 height 15
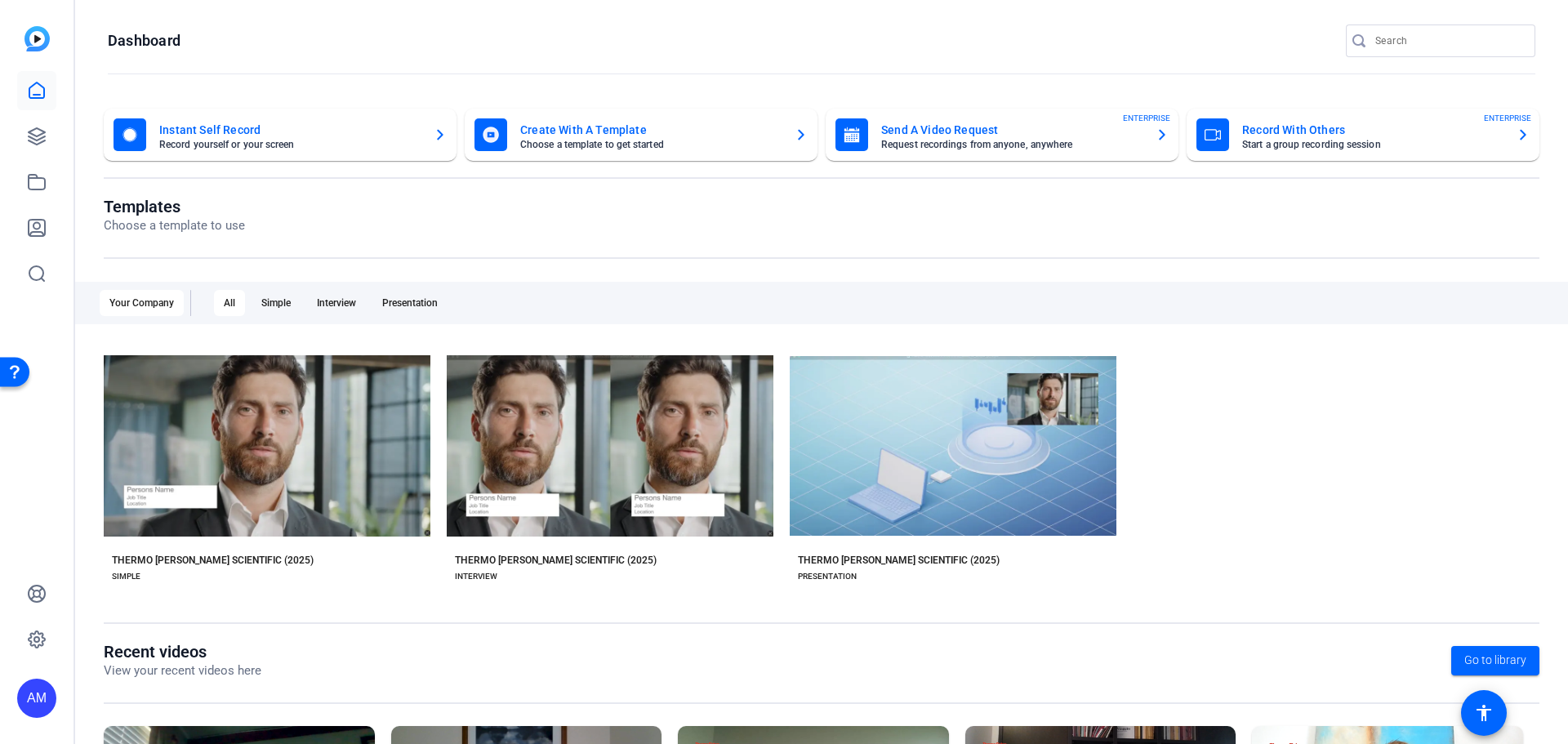
scroll to position [221, 0]
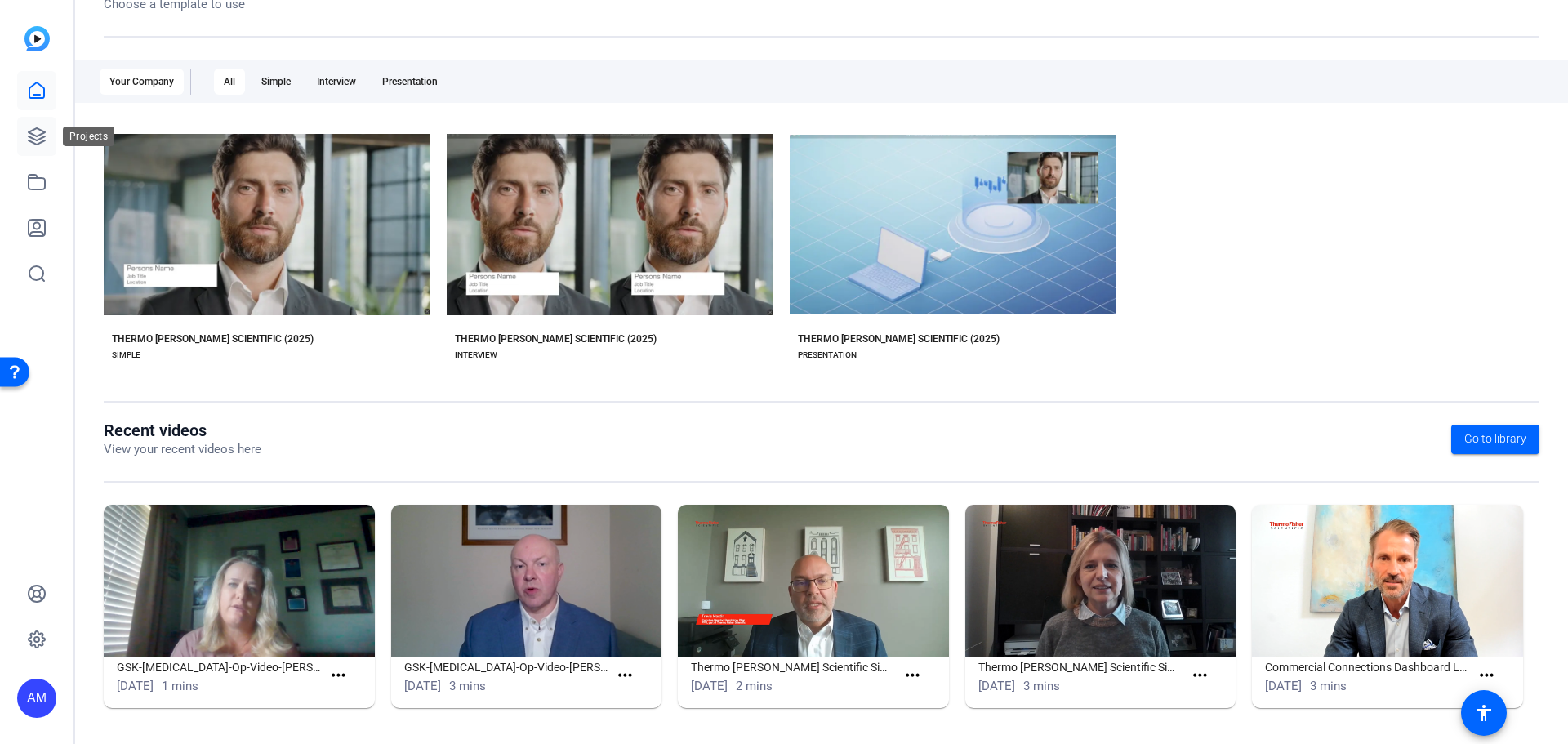
click at [50, 130] on link at bounding box center [36, 136] width 39 height 39
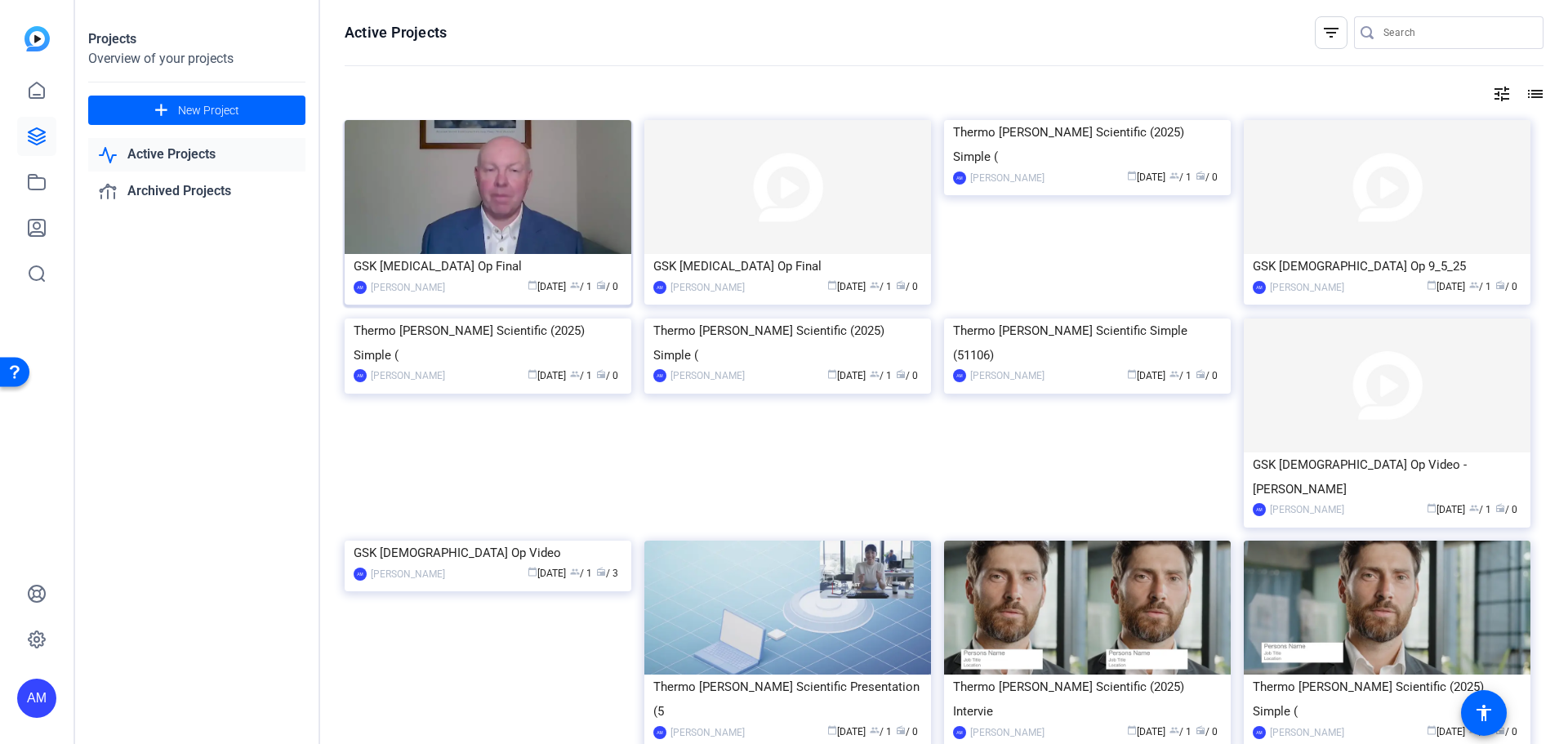
click at [396, 129] on img at bounding box center [488, 187] width 287 height 134
click at [37, 168] on link at bounding box center [36, 181] width 39 height 39
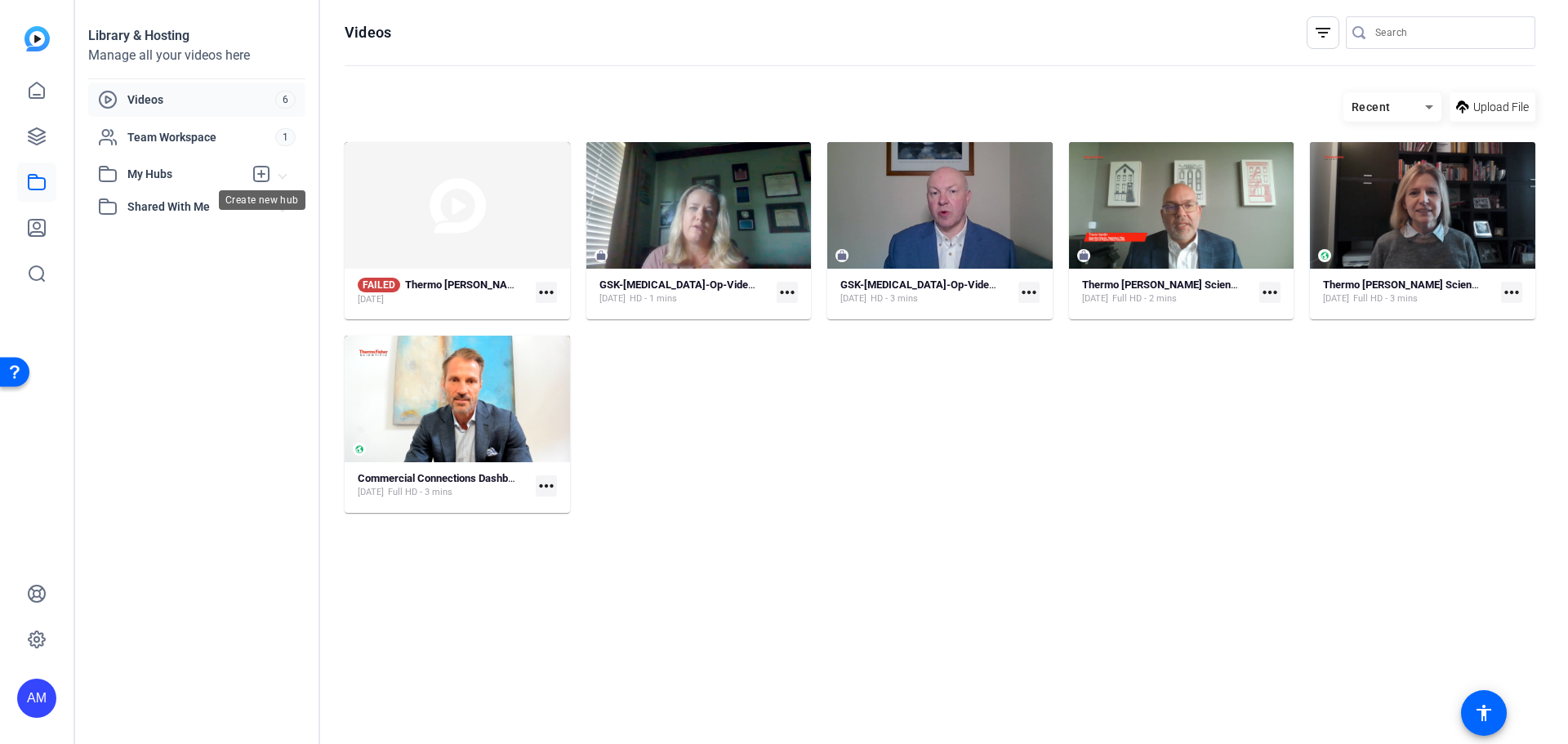
click at [263, 170] on icon at bounding box center [261, 174] width 20 height 20
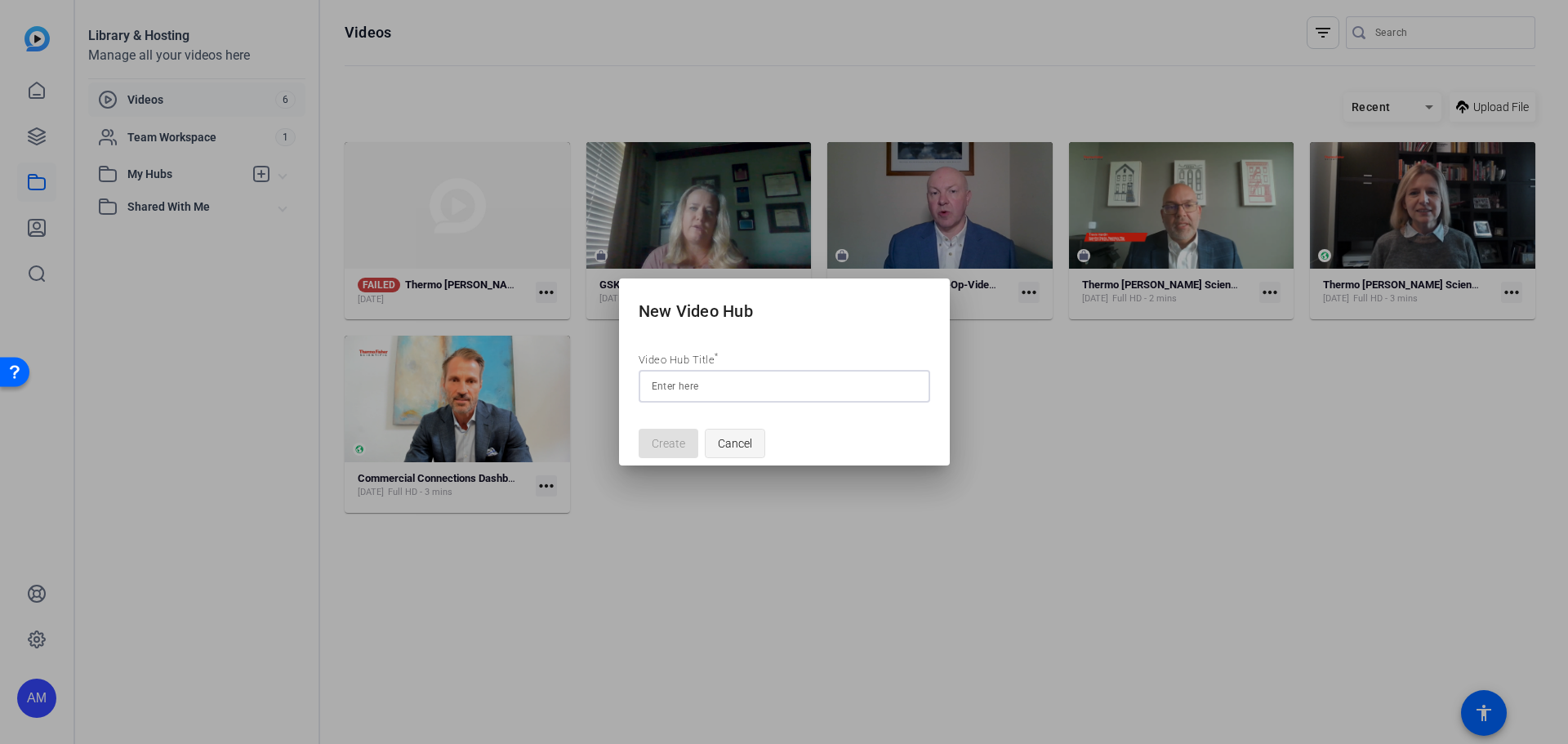
click at [722, 442] on span "Cancel" at bounding box center [735, 444] width 34 height 31
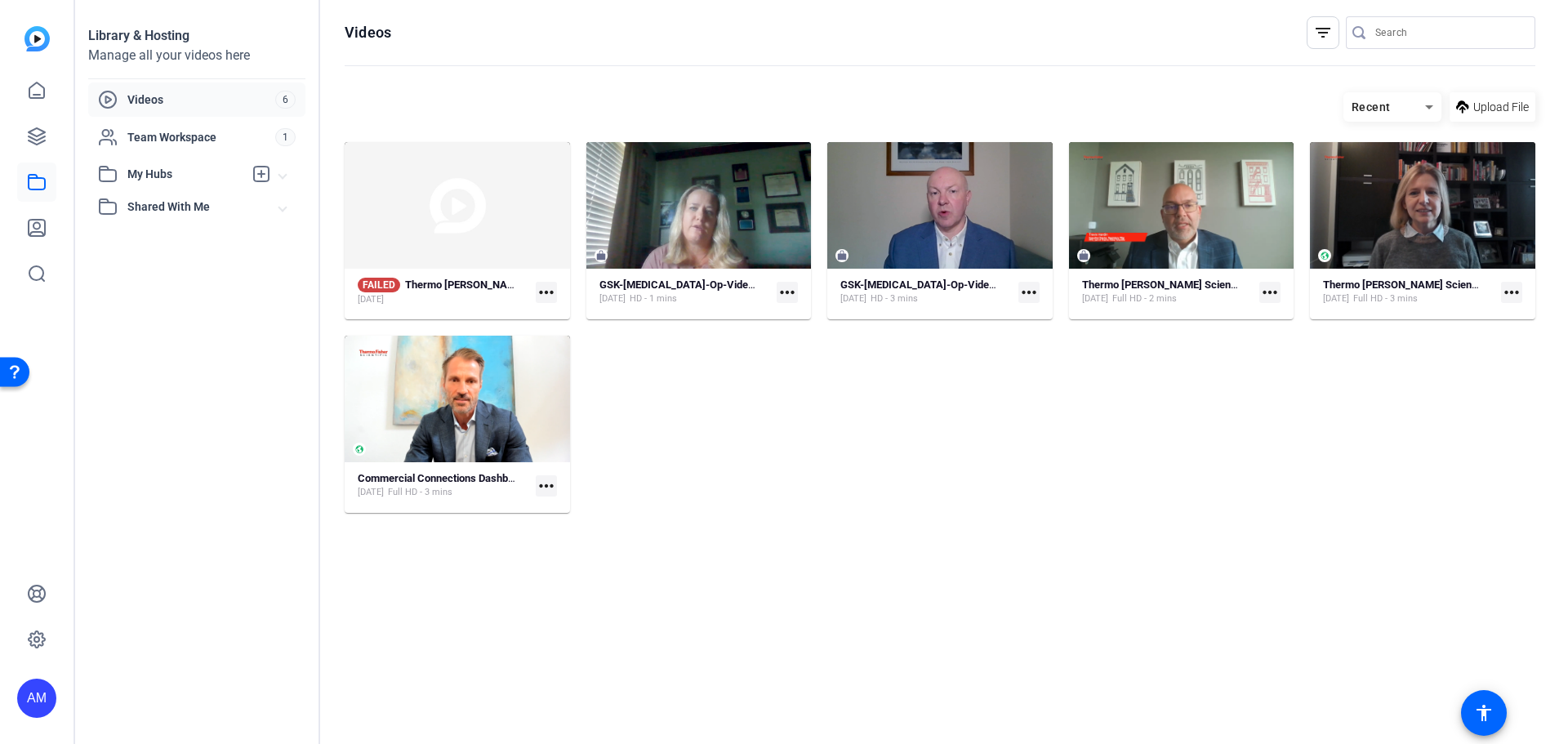
click at [154, 100] on span "Videos" at bounding box center [201, 100] width 148 height 16
click at [167, 141] on span "Team Workspace" at bounding box center [201, 137] width 148 height 16
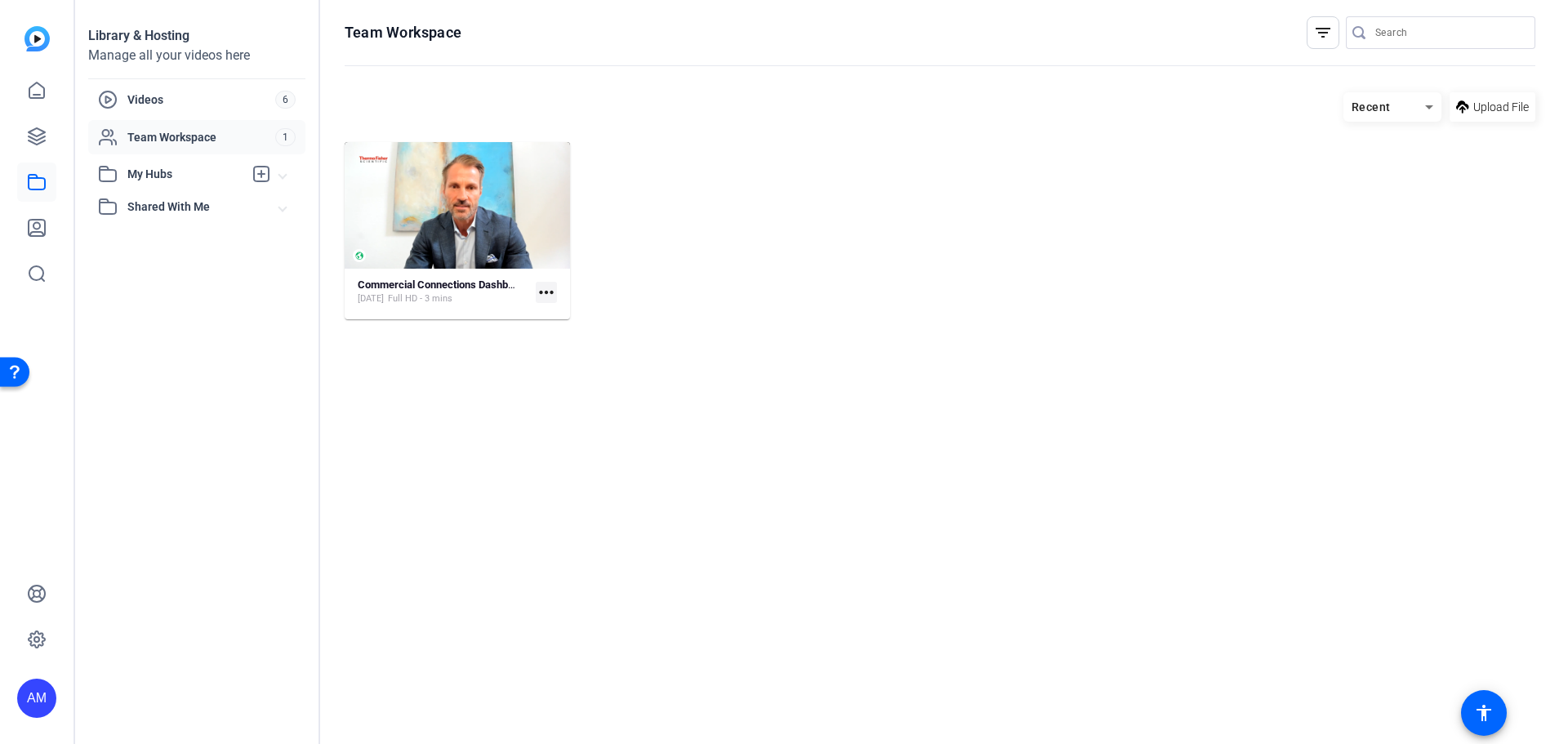
click at [169, 172] on span "My Hubs" at bounding box center [185, 174] width 116 height 17
click at [57, 132] on div "AM" at bounding box center [36, 372] width 74 height 744
click at [22, 140] on link at bounding box center [36, 136] width 39 height 39
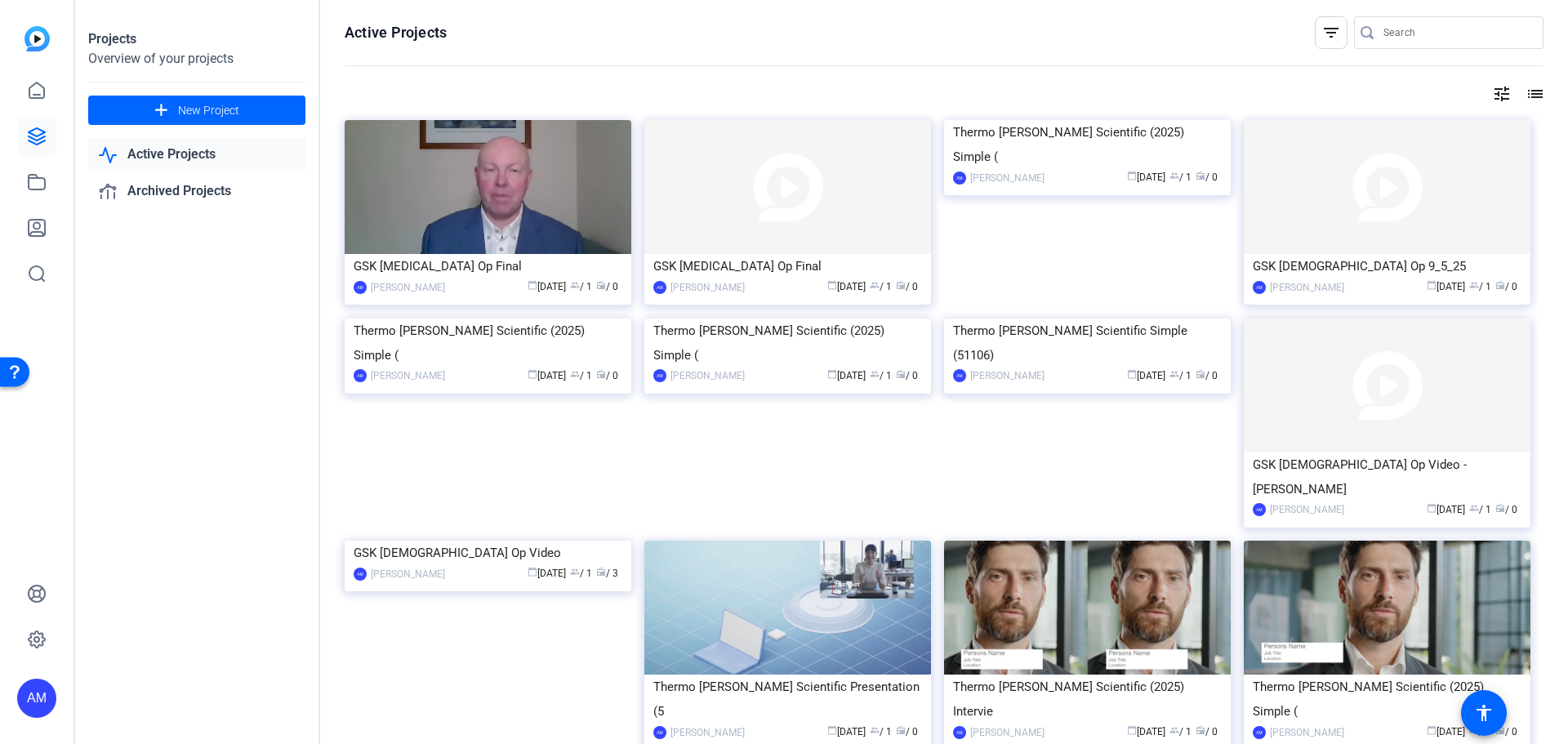
click at [7, 89] on div "AM" at bounding box center [36, 372] width 74 height 744
click at [34, 90] on icon at bounding box center [37, 91] width 20 height 20
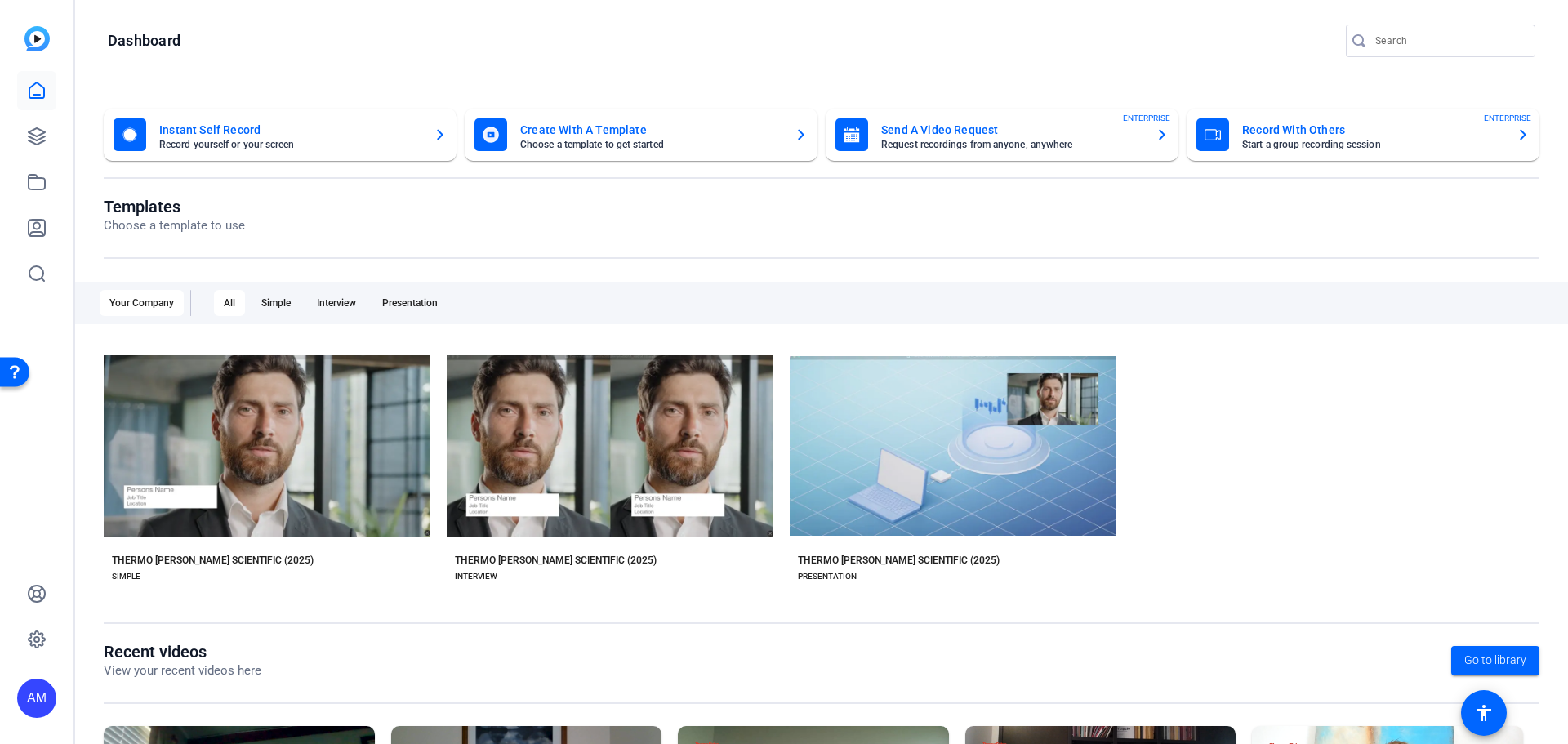
click at [37, 29] on img at bounding box center [37, 39] width 25 height 25
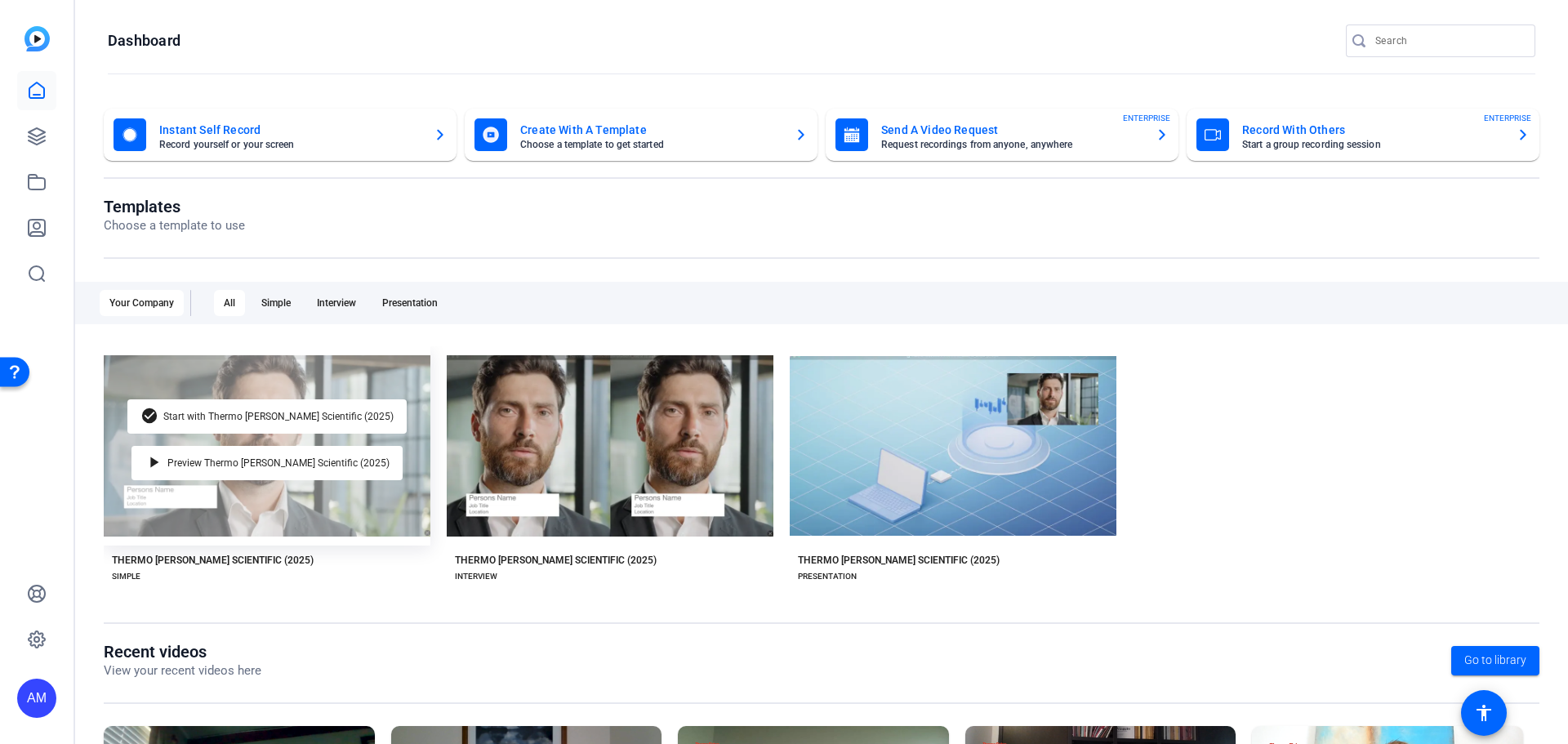
click at [321, 436] on div "check_circle Start with Thermo [PERSON_NAME] Scientific (2025) play_arrow Previ…" at bounding box center [267, 446] width 327 height 200
click at [333, 409] on div "check_circle Start with Thermo [PERSON_NAME] Scientific (2025)" at bounding box center [267, 416] width 279 height 34
